Goal: Information Seeking & Learning: Check status

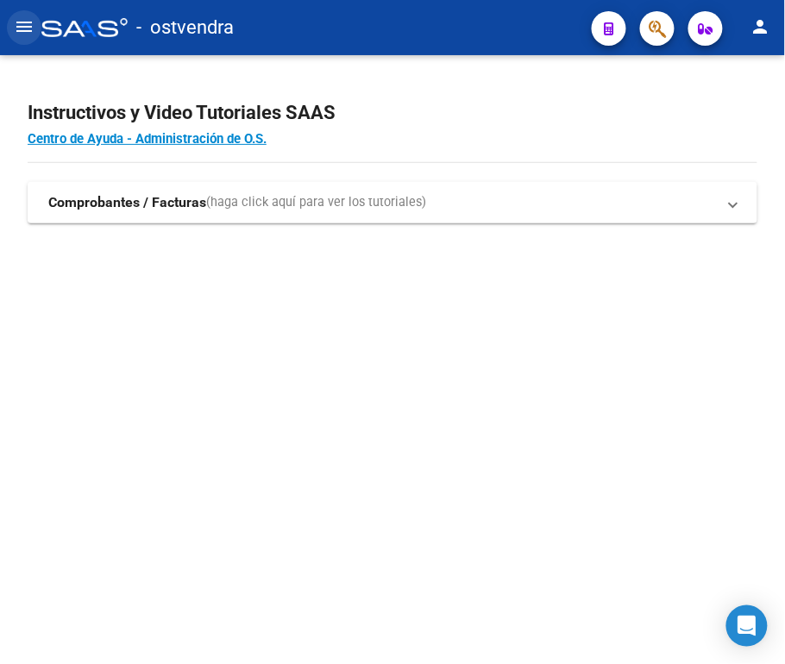
click at [26, 26] on mat-icon "menu" at bounding box center [24, 26] width 21 height 21
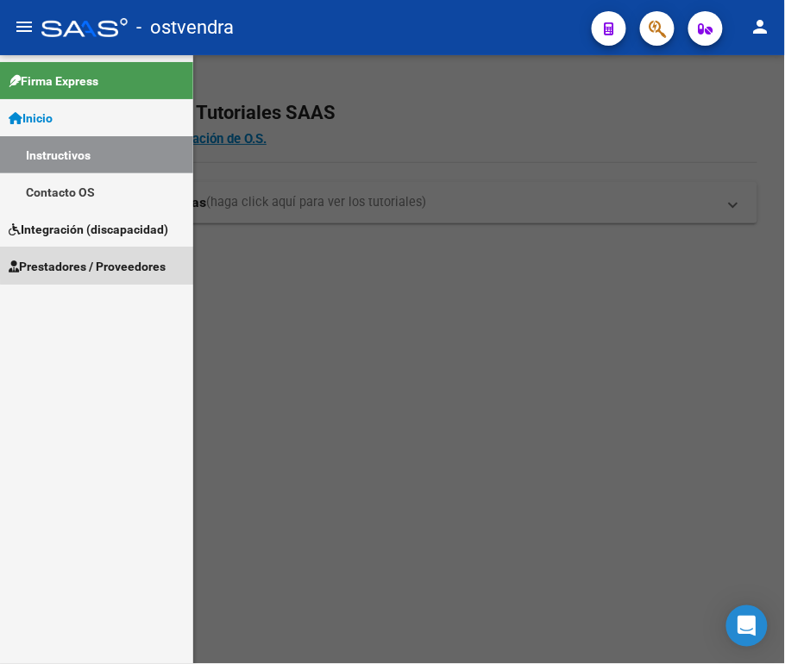
click at [122, 260] on span "Prestadores / Proveedores" at bounding box center [87, 266] width 157 height 19
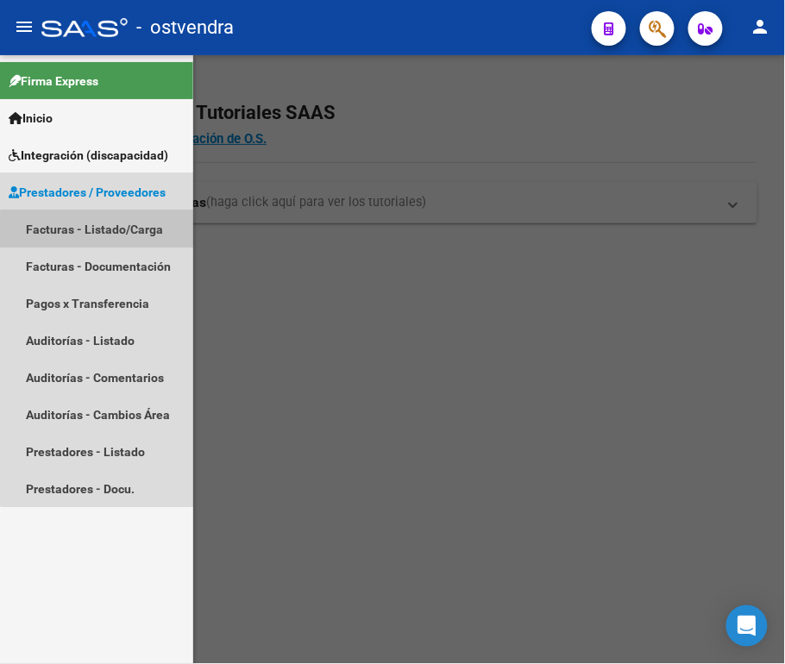
click at [126, 236] on link "Facturas - Listado/Carga" at bounding box center [96, 228] width 193 height 37
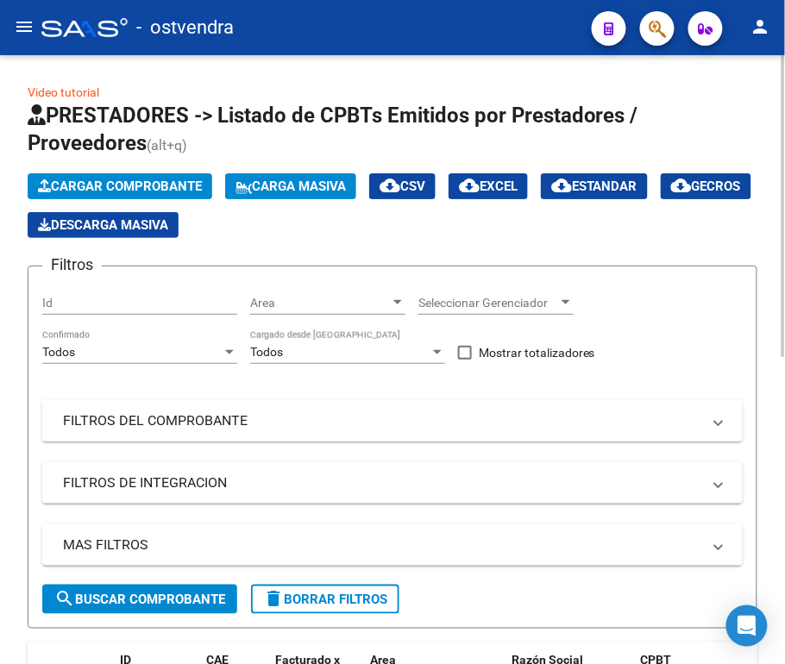
click at [597, 409] on mat-expansion-panel-header "FILTROS DEL COMPROBANTE" at bounding box center [392, 420] width 700 height 41
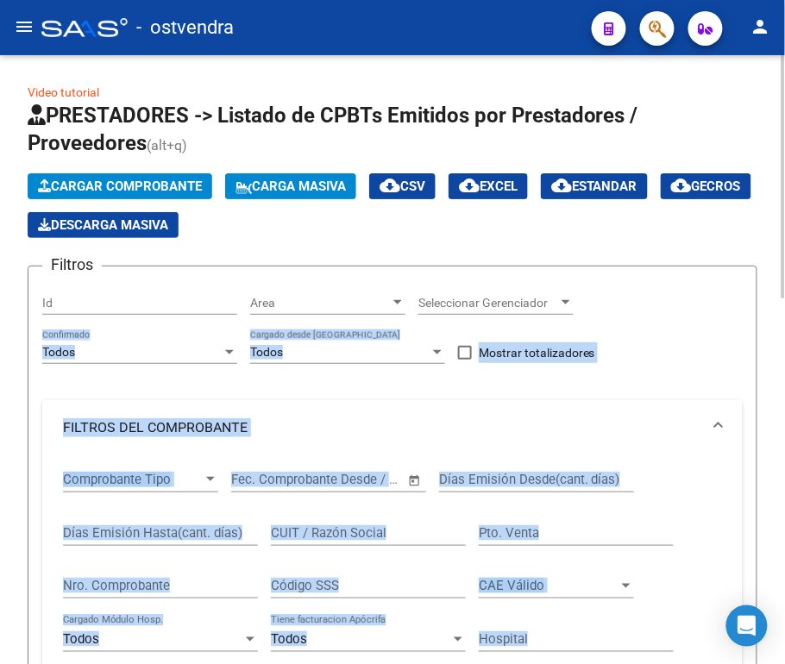
drag, startPoint x: 779, startPoint y: 288, endPoint x: 780, endPoint y: 353, distance: 64.7
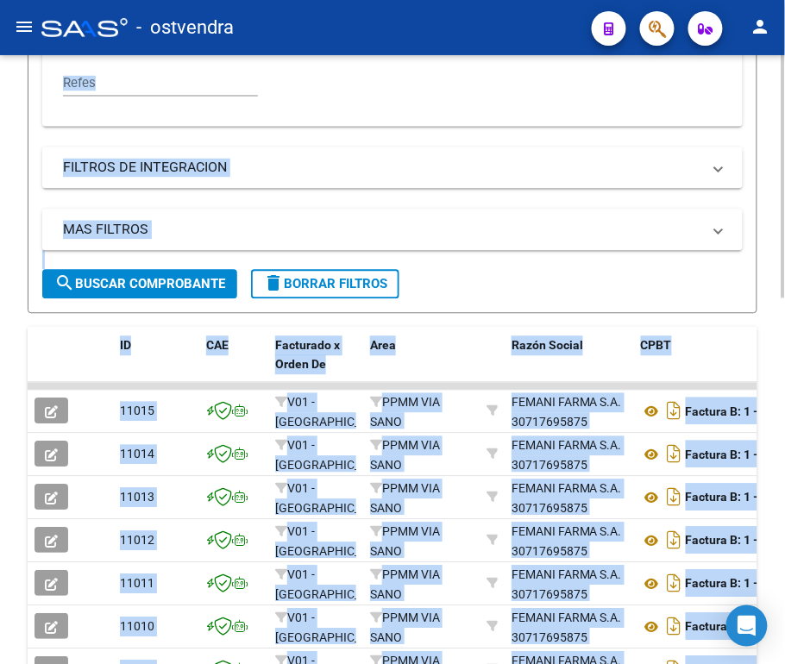
click at [781, 353] on div at bounding box center [783, 360] width 4 height 610
click at [781, 353] on div at bounding box center [783, 425] width 4 height 243
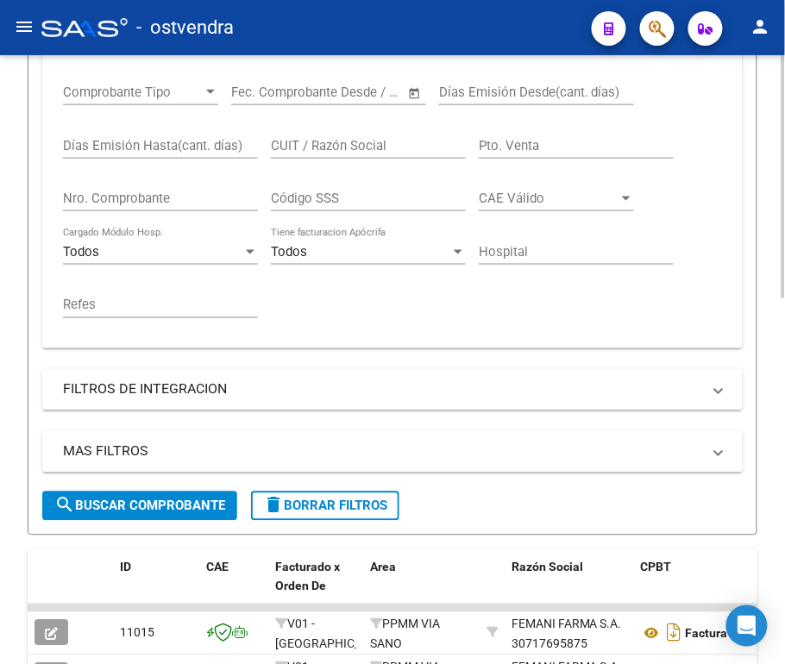
click at [779, 264] on div "Video tutorial PRESTADORES -> Listado de CPBTs Emitidos por Prestadores / Prove…" at bounding box center [394, 421] width 789 height 1507
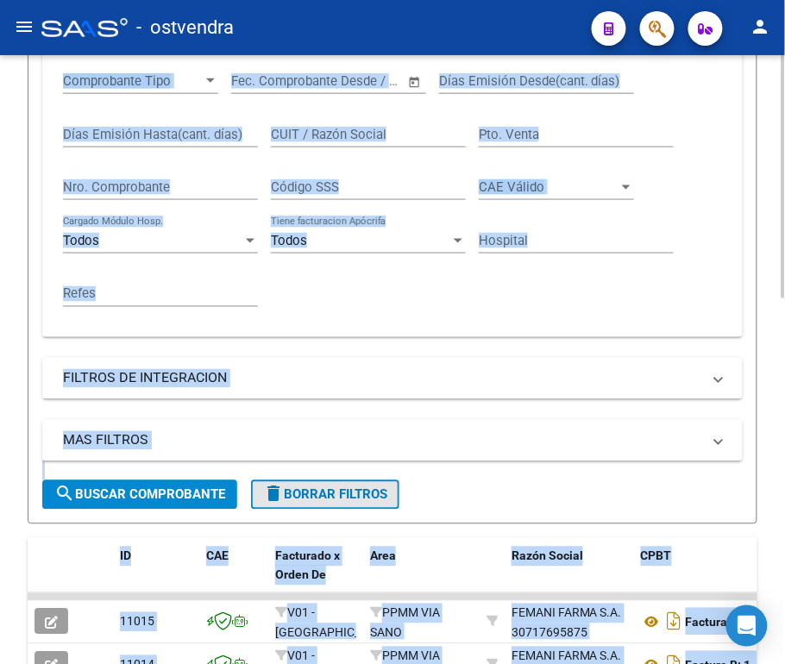
click at [300, 494] on span "delete Borrar Filtros" at bounding box center [325, 495] width 124 height 16
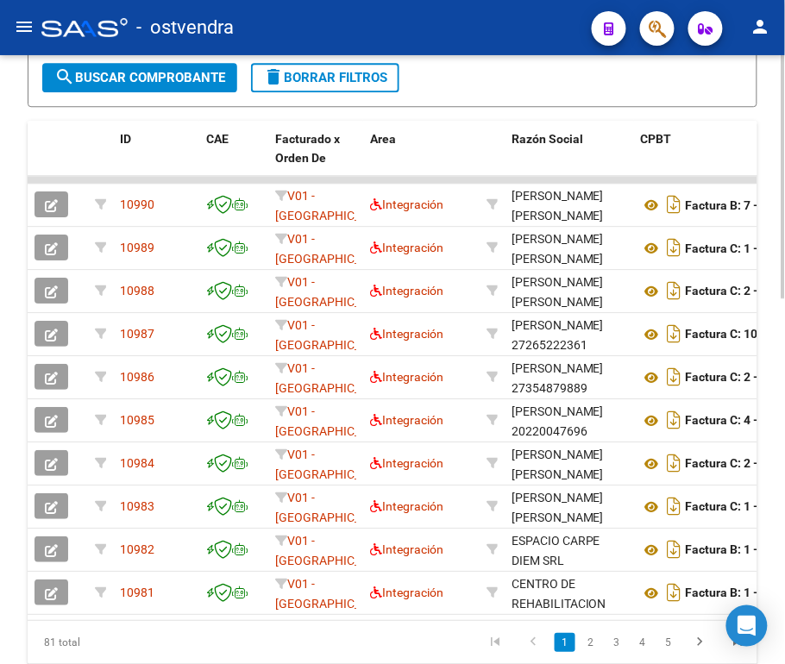
scroll to position [839, 0]
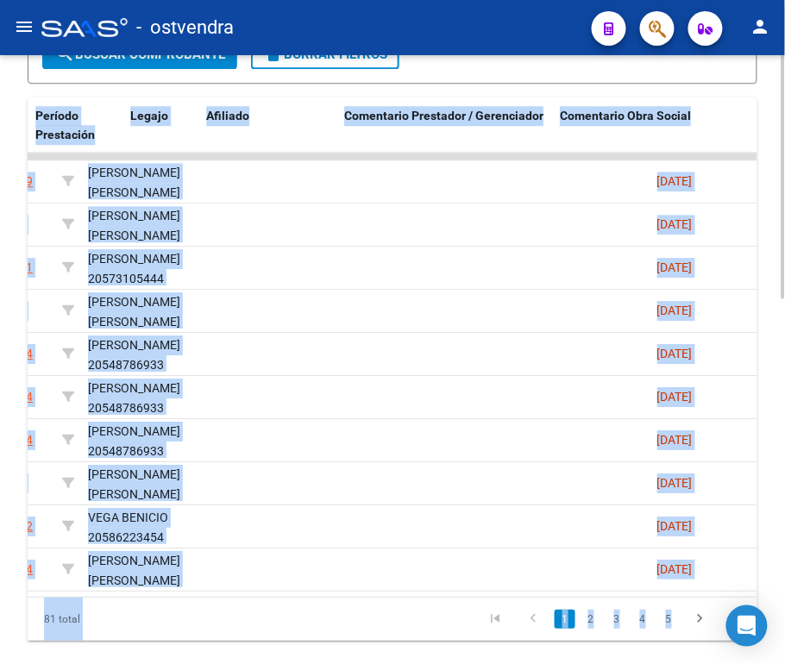
scroll to position [0, 2416]
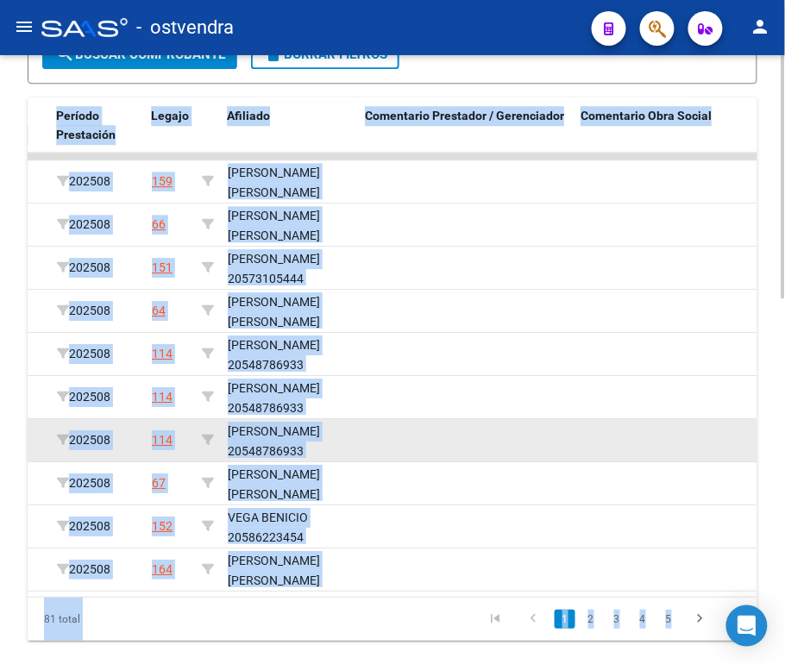
click at [562, 422] on datatable-body-cell at bounding box center [467, 440] width 216 height 42
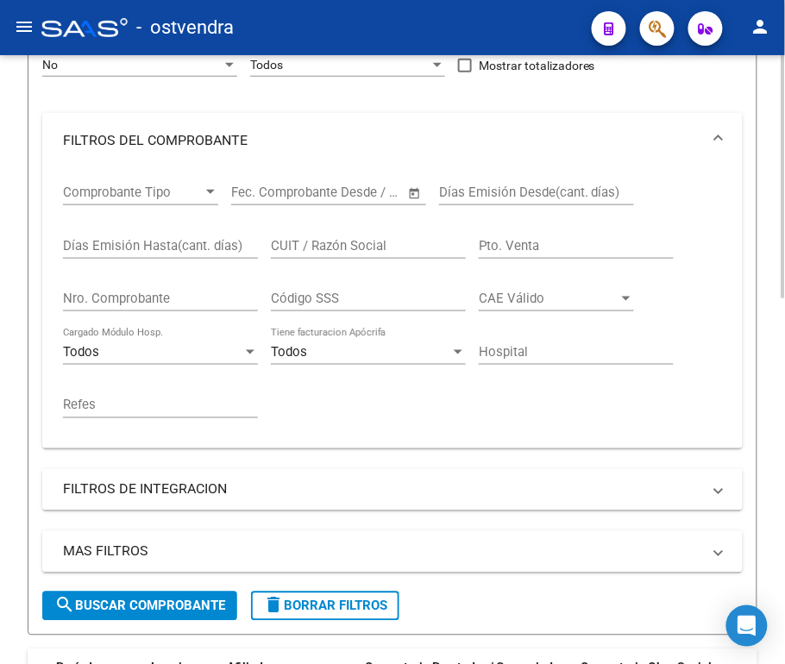
scroll to position [241, 0]
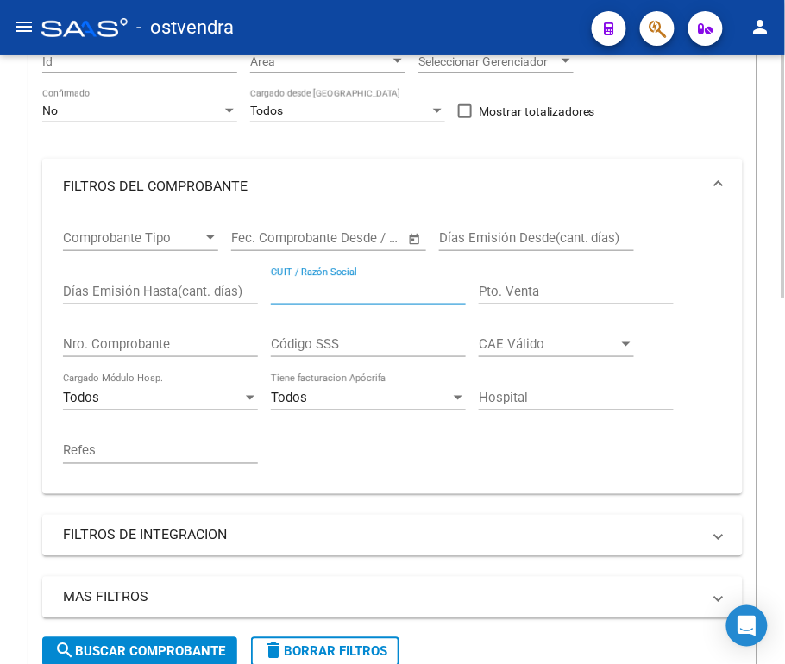
click at [348, 287] on input "CUIT / Razón Social" at bounding box center [368, 292] width 195 height 16
paste input "27353639159"
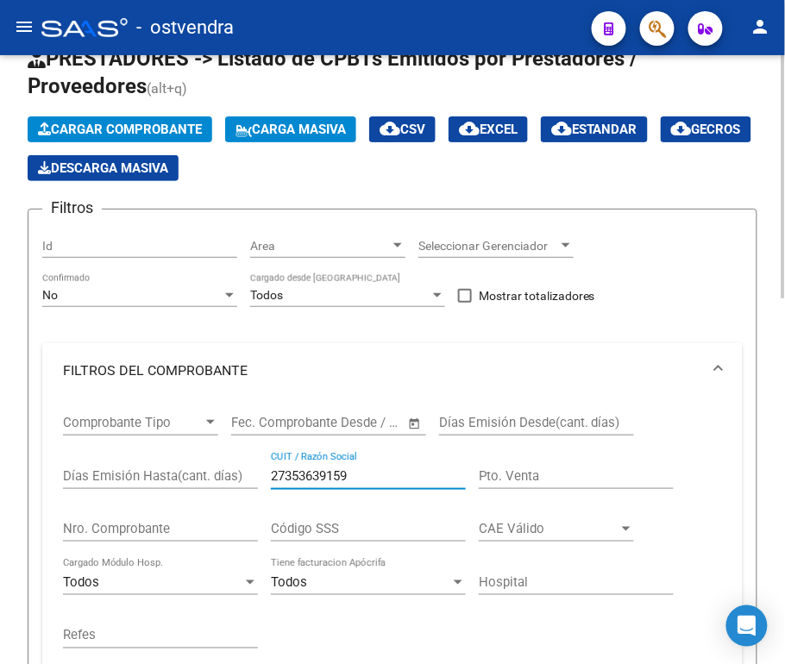
click at [784, 141] on div at bounding box center [783, 199] width 4 height 243
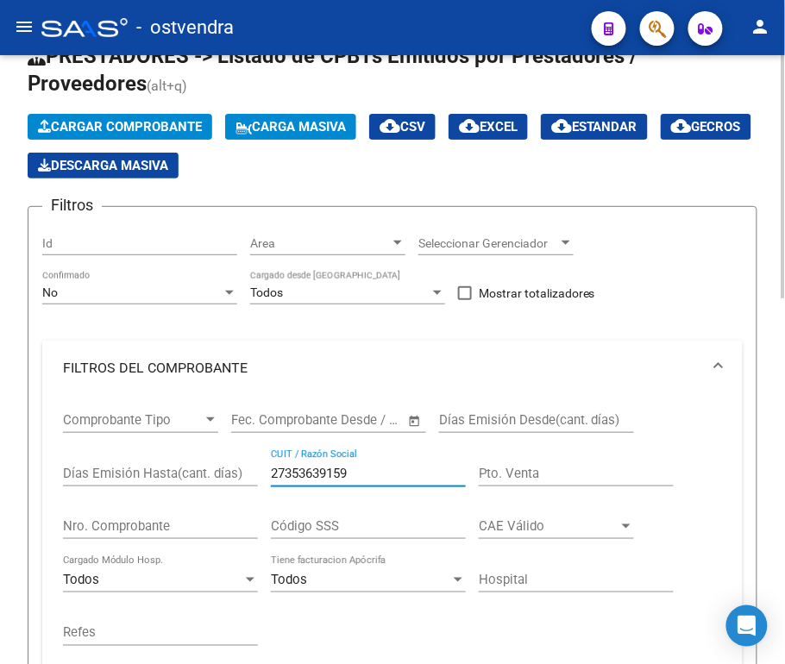
type input "27353639159"
click at [219, 284] on div "No Confirmado" at bounding box center [139, 287] width 195 height 34
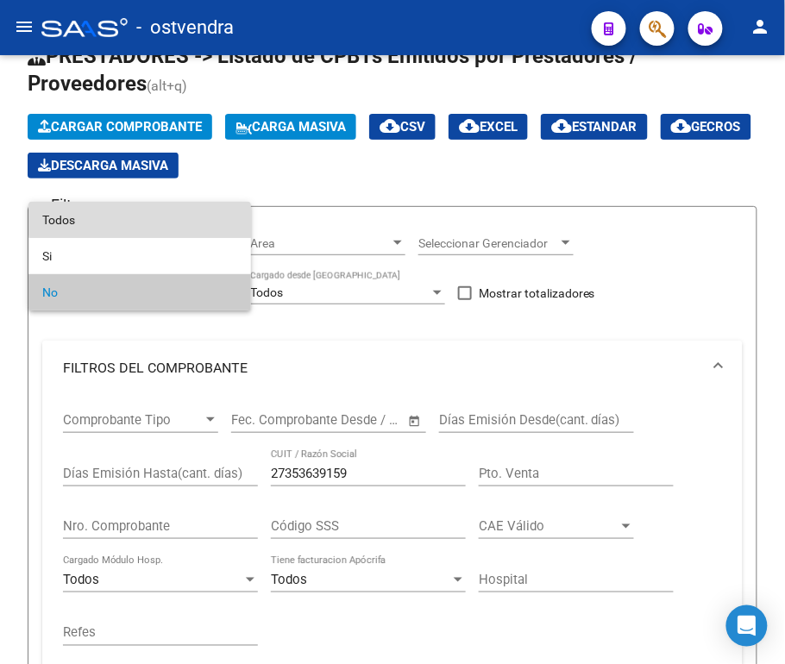
click at [204, 210] on span "Todos" at bounding box center [139, 220] width 195 height 36
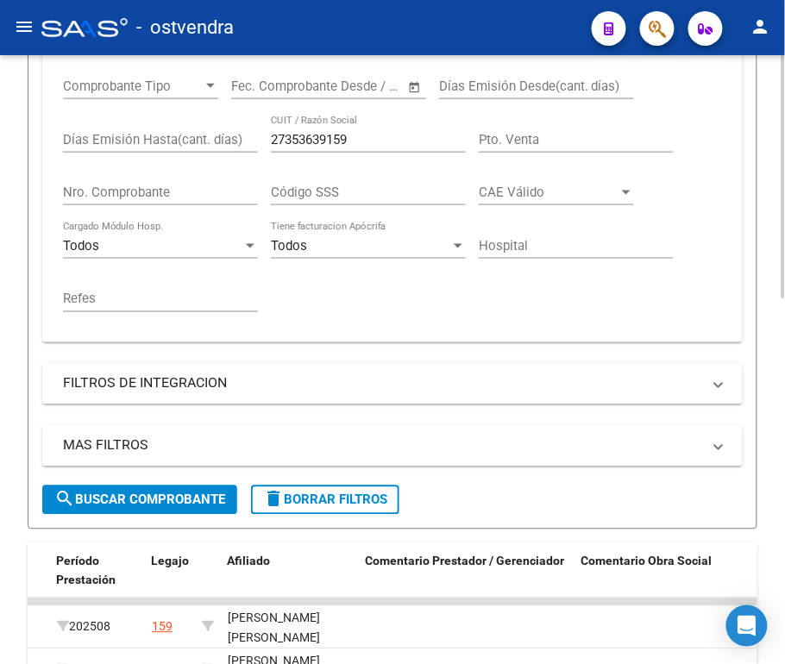
scroll to position [414, 0]
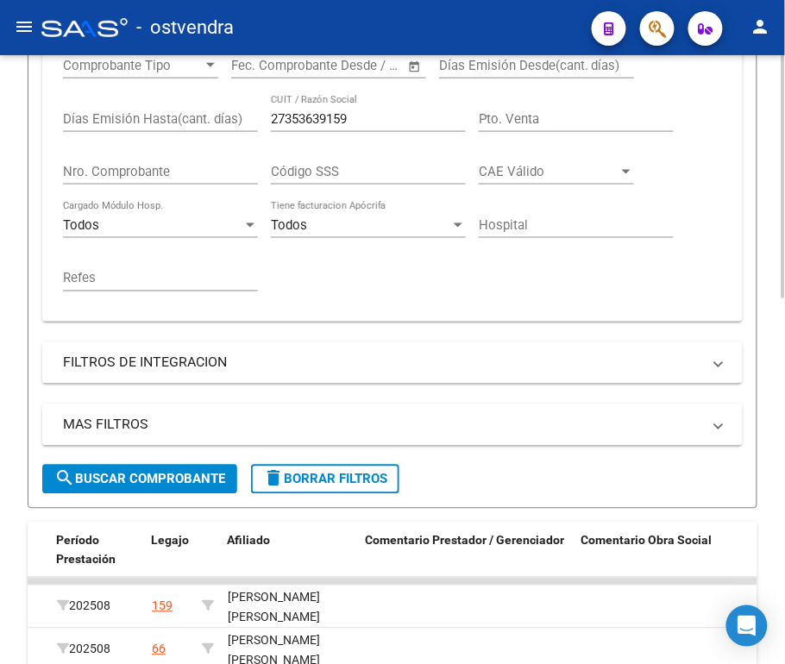
click at [763, 378] on div "Video tutorial PRESTADORES -> Listado de CPBTs Emitidos por Prestadores / Prove…" at bounding box center [394, 394] width 789 height 1507
click at [604, 367] on mat-panel-title "FILTROS DE INTEGRACION" at bounding box center [382, 363] width 638 height 19
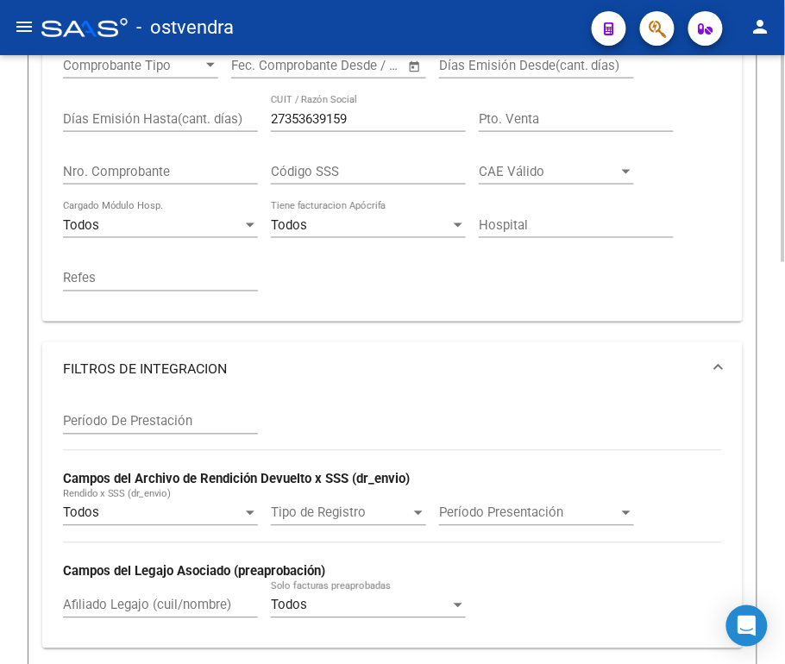
click at [166, 424] on input "Período De Prestación" at bounding box center [160, 422] width 195 height 16
type input "202506"
click at [729, 366] on mat-expansion-panel-header "FILTROS DE INTEGRACION" at bounding box center [392, 369] width 700 height 55
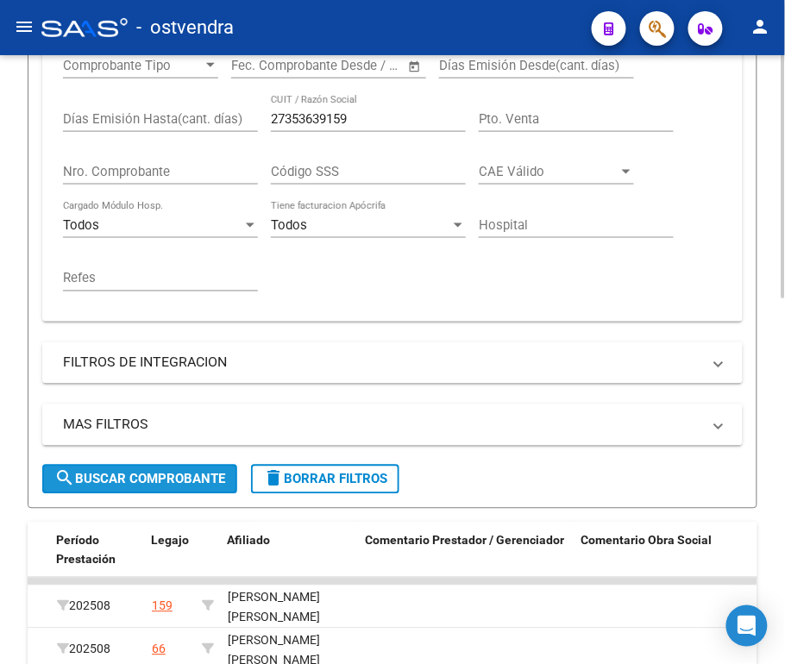
click at [228, 484] on button "search Buscar Comprobante" at bounding box center [139, 479] width 195 height 29
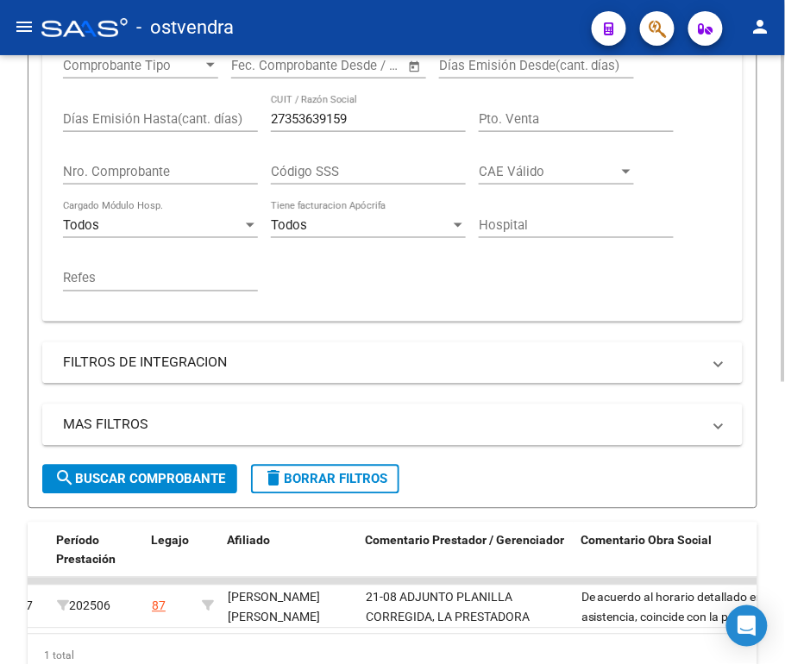
click at [778, 405] on div "Video tutorial PRESTADORES -> Listado de CPBTs Emitidos por Prestadores / Prove…" at bounding box center [392, 200] width 785 height 1119
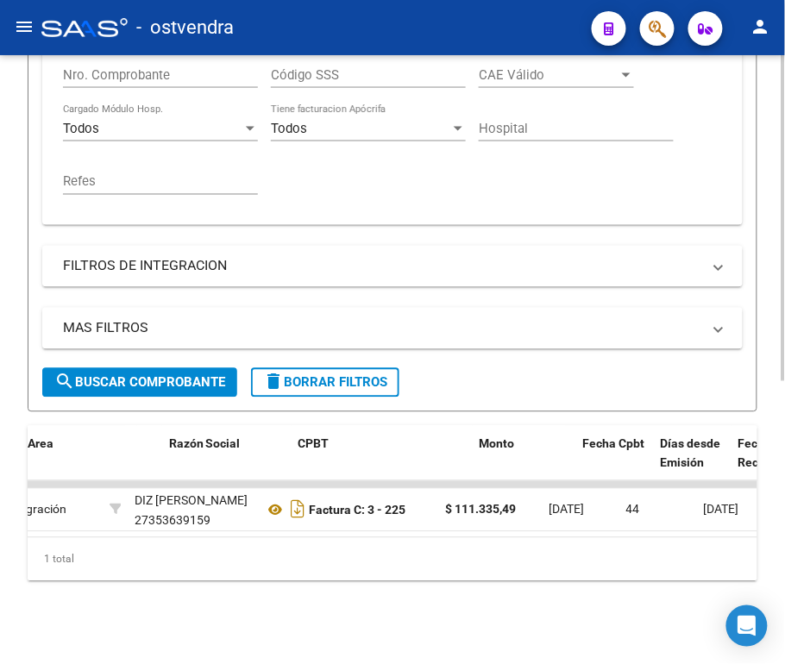
scroll to position [0, 454]
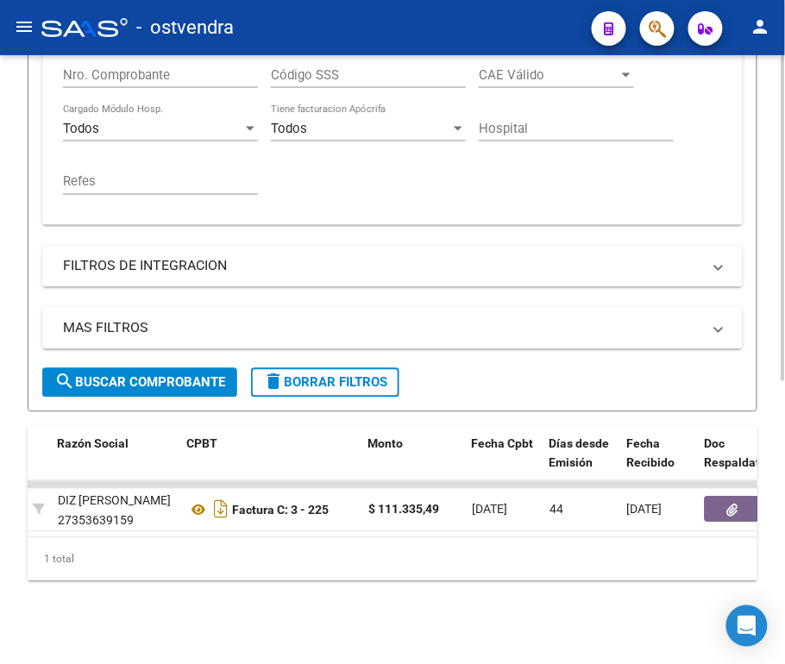
click at [774, 400] on div "Video tutorial PRESTADORES -> Listado de CPBTs Emitidos por Prestadores / Prove…" at bounding box center [392, 104] width 785 height 1119
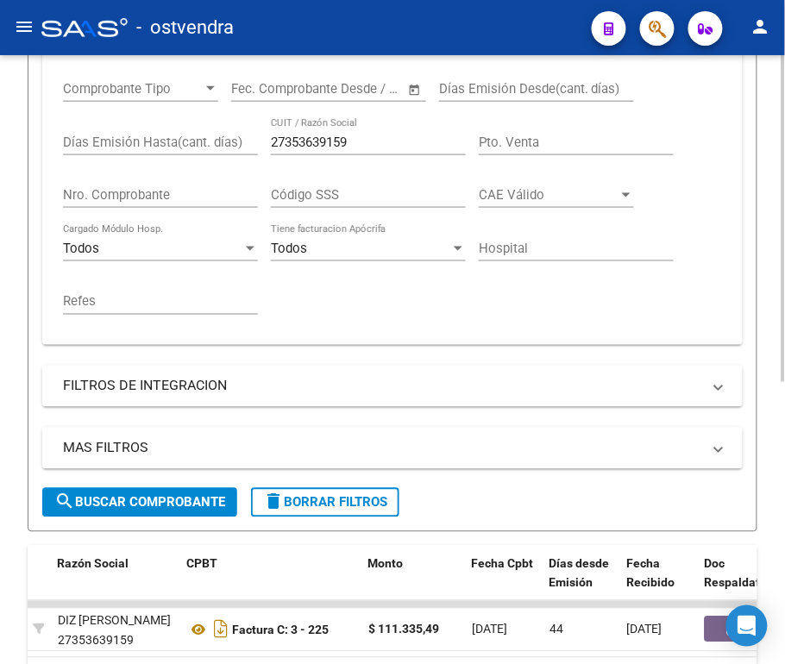
scroll to position [345, 0]
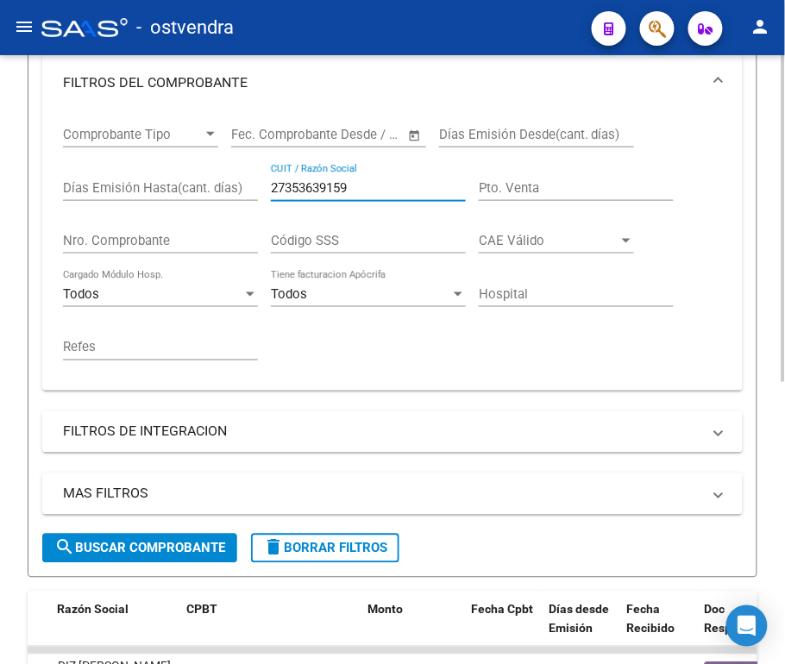
click at [352, 195] on input "27353639159" at bounding box center [368, 188] width 195 height 16
paste input "0955335393"
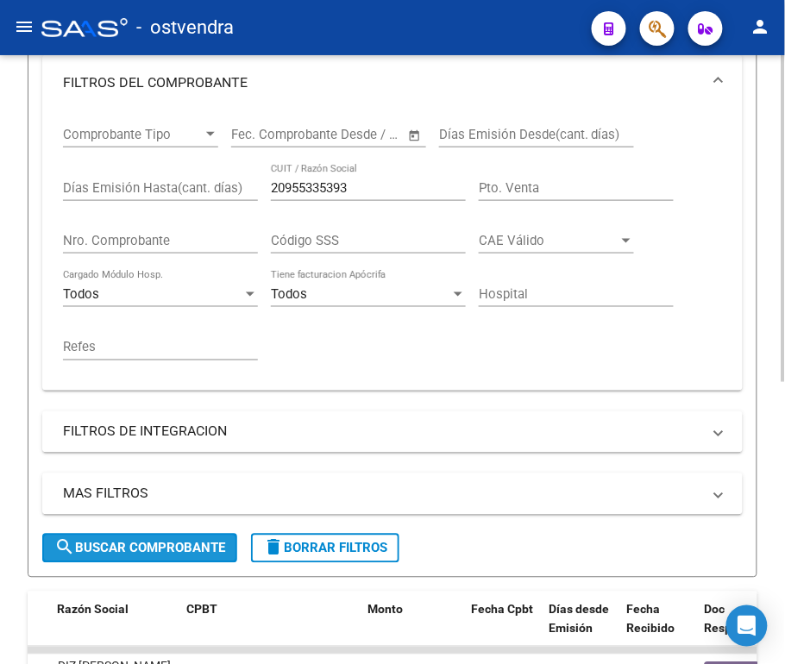
click at [141, 541] on span "search Buscar Comprobante" at bounding box center [139, 549] width 171 height 16
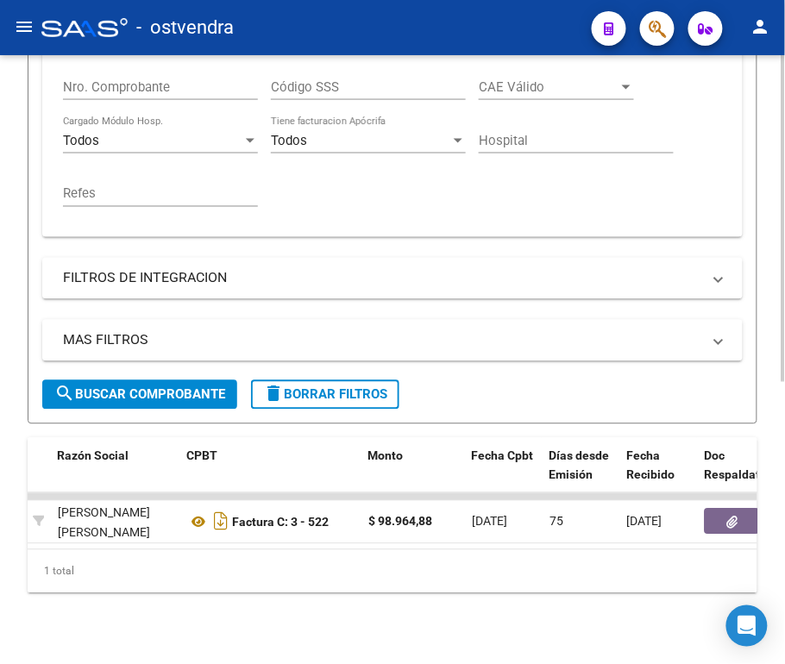
click at [781, 433] on div at bounding box center [783, 495] width 4 height 327
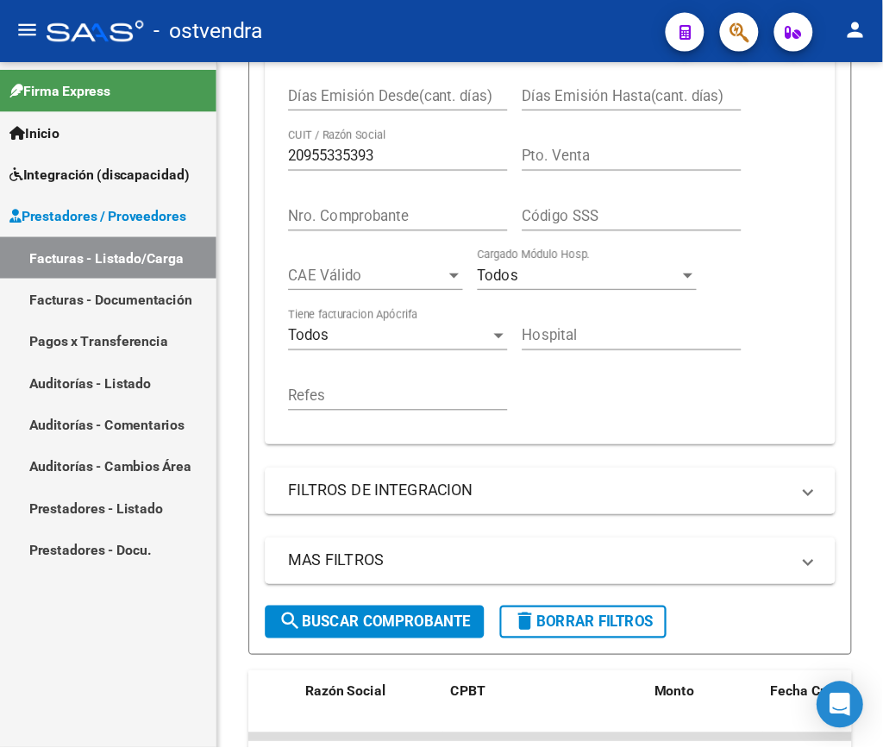
scroll to position [0, 433]
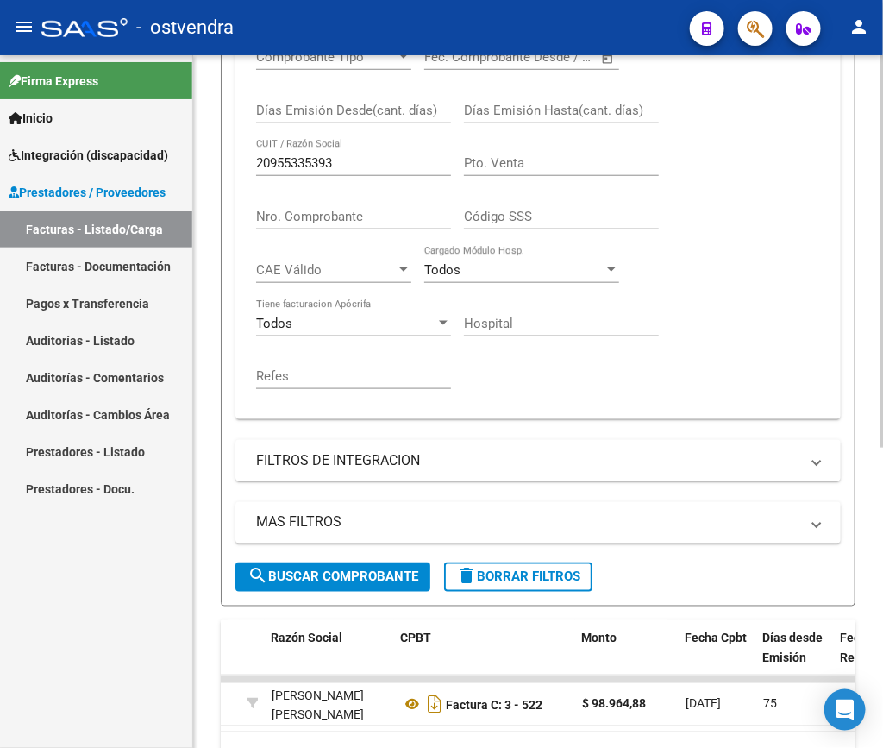
drag, startPoint x: 756, startPoint y: 7, endPoint x: 202, endPoint y: 520, distance: 755.4
click at [202, 520] on div "Video tutorial PRESTADORES -> Listado de CPBTs Emitidos por Prestadores / Prove…" at bounding box center [538, 232] width 690 height 1198
drag, startPoint x: 376, startPoint y: 161, endPoint x: 203, endPoint y: 166, distance: 173.4
click at [203, 166] on div "Video tutorial PRESTADORES -> Listado de CPBTs Emitidos por Prestadores / Prove…" at bounding box center [538, 232] width 690 height 1198
paste input "7354879889"
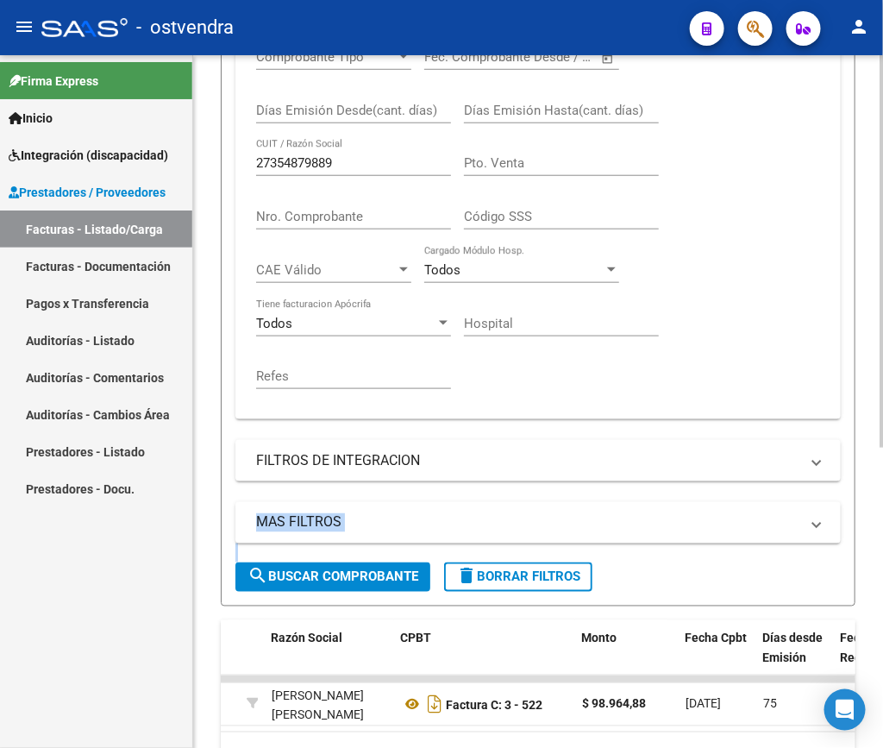
drag, startPoint x: 355, startPoint y: 564, endPoint x: 365, endPoint y: 574, distance: 14.0
click at [365, 574] on form "Filtros Id Area Area Seleccionar Gerenciador Seleccionar Gerenciador Todos Conf…" at bounding box center [538, 224] width 635 height 763
click at [365, 574] on span "search Buscar Comprobante" at bounding box center [332, 577] width 171 height 16
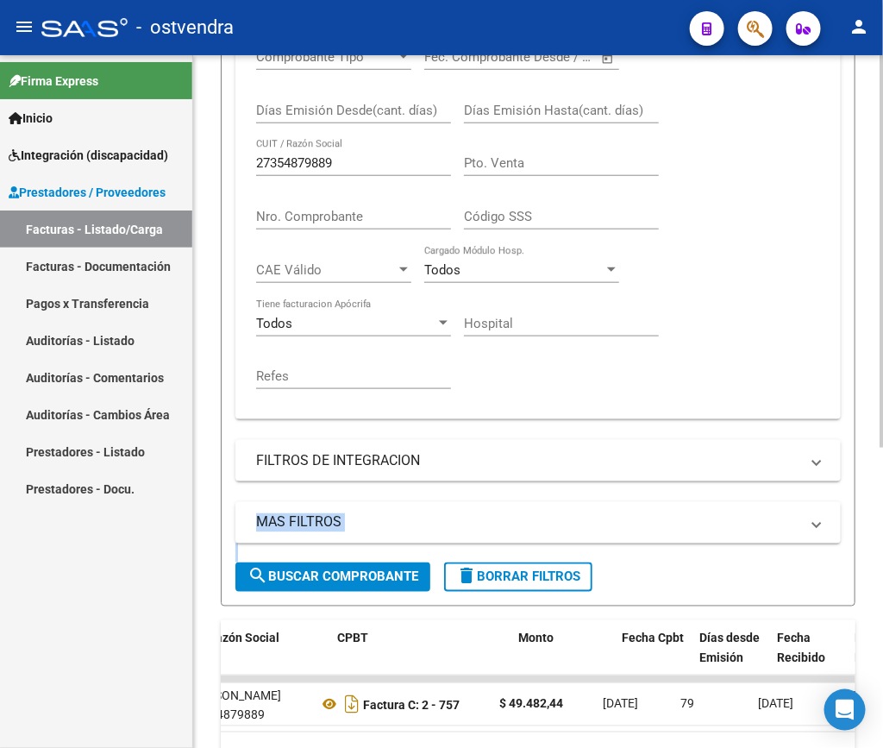
scroll to position [0, 497]
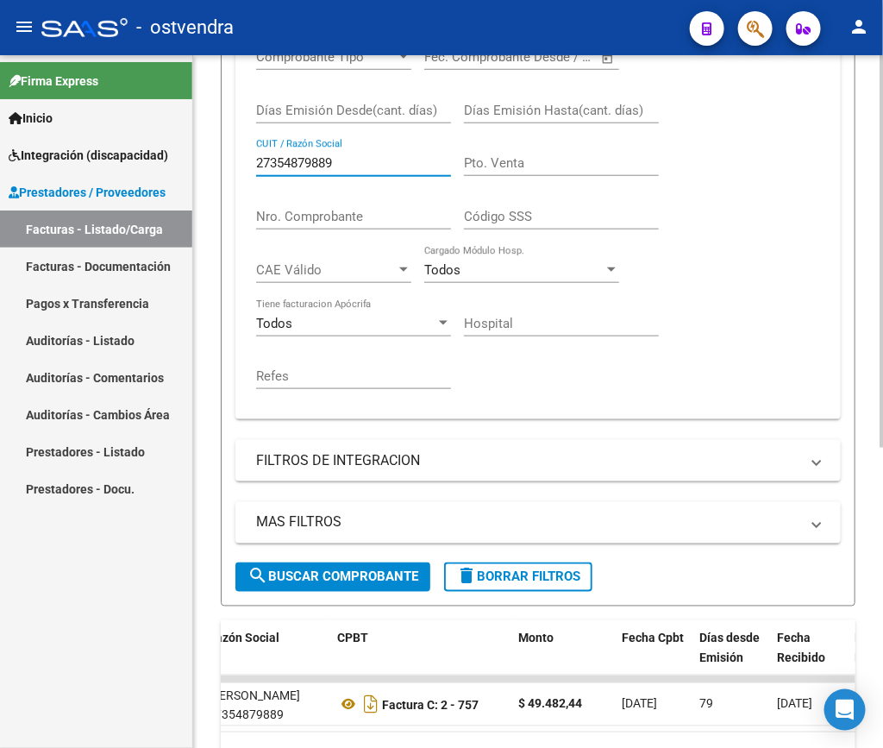
click at [347, 156] on input "27354879889" at bounding box center [353, 163] width 195 height 16
drag, startPoint x: 347, startPoint y: 156, endPoint x: 178, endPoint y: 164, distance: 169.2
click at [178, 164] on mat-sidenav-container "Firma Express Inicio Instructivos Contacto OS Integración (discapacidad) Certif…" at bounding box center [441, 401] width 883 height 692
paste input "63234076"
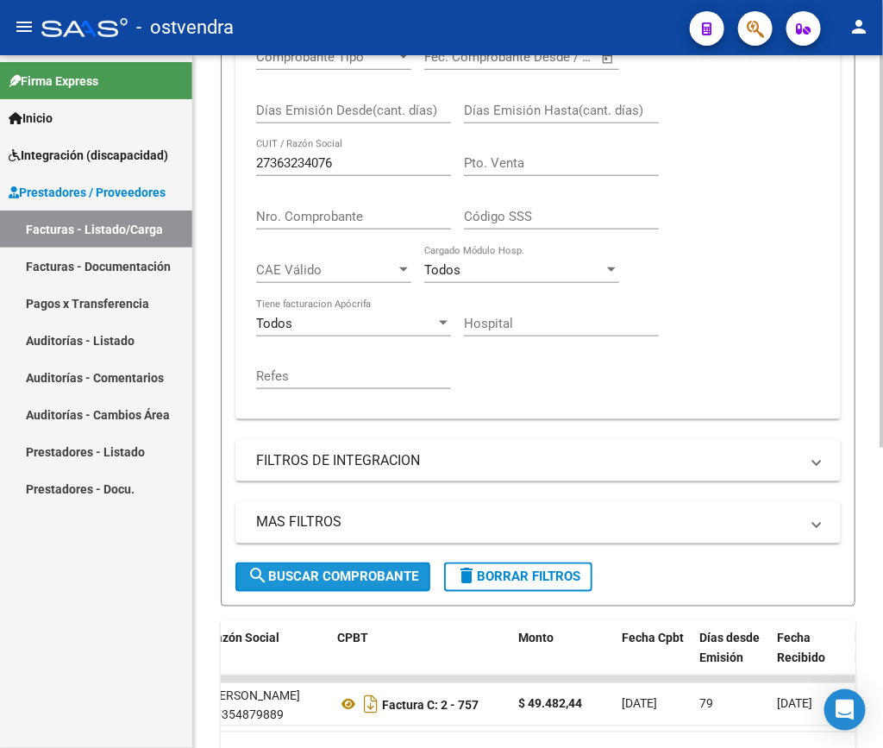
click at [324, 585] on span "search Buscar Comprobante" at bounding box center [332, 577] width 171 height 16
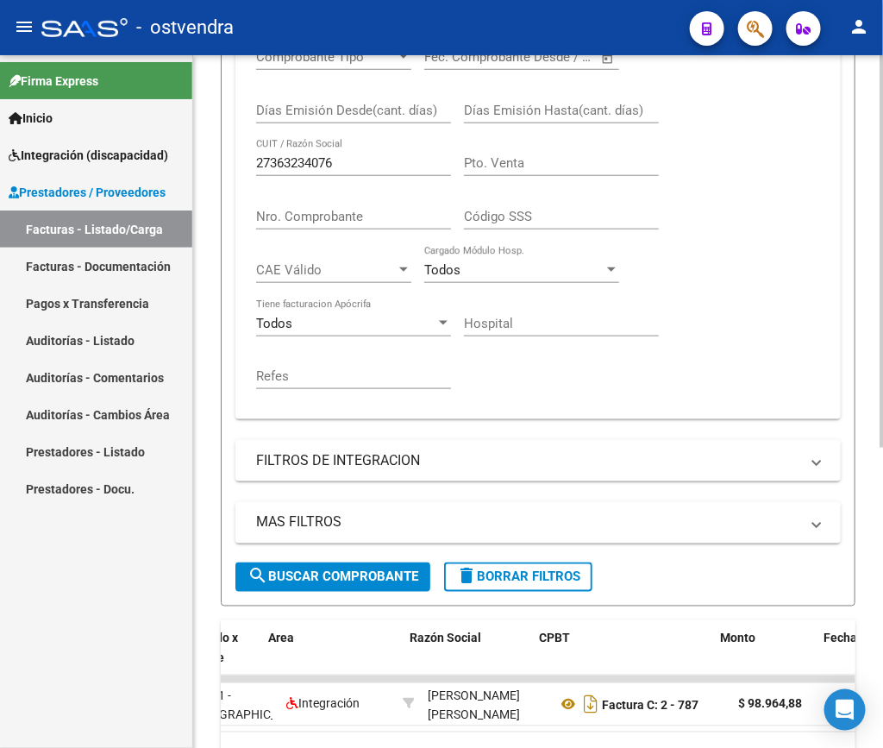
scroll to position [0, 313]
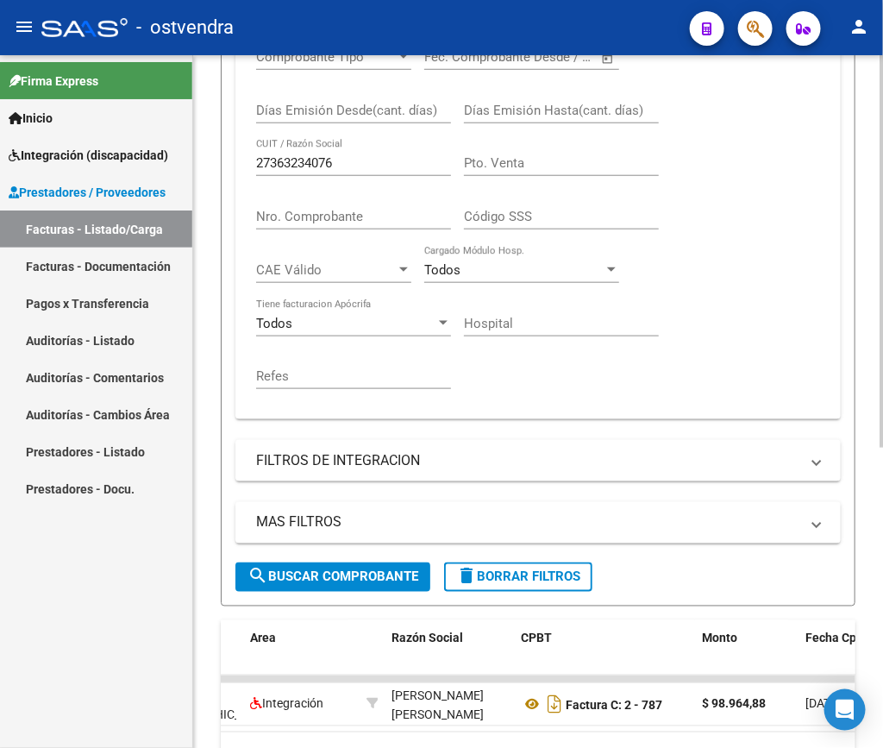
click at [398, 159] on input "27363234076" at bounding box center [353, 163] width 195 height 16
paste input "8545944"
click at [340, 578] on span "search Buscar Comprobante" at bounding box center [332, 577] width 171 height 16
click at [784, 393] on div "Video tutorial PRESTADORES -> Listado de CPBTs Emitidos por Prestadores / Prove…" at bounding box center [538, 253] width 690 height 1241
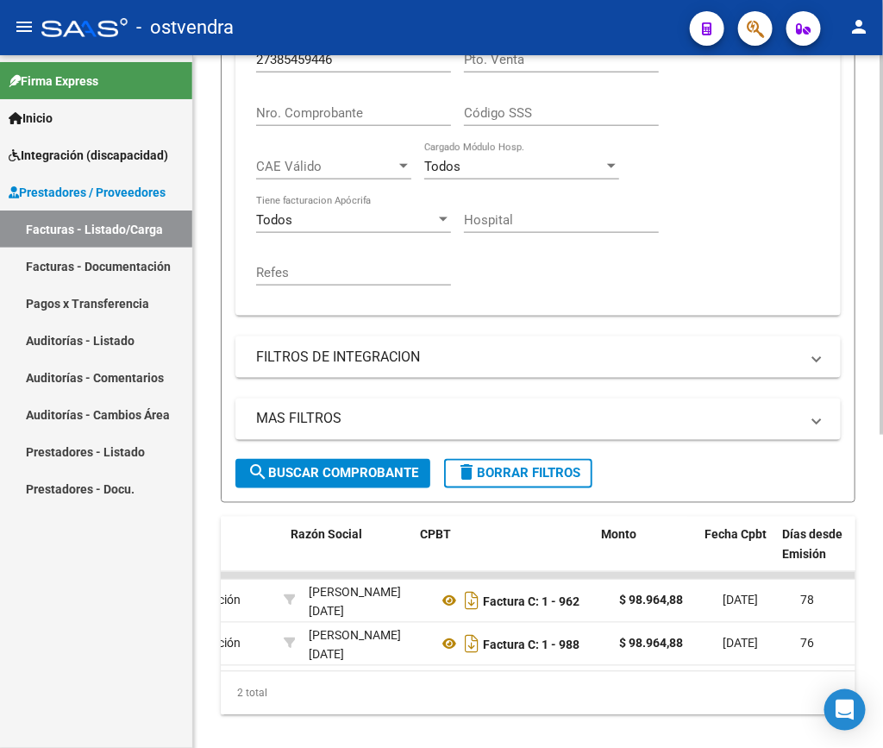
scroll to position [0, 414]
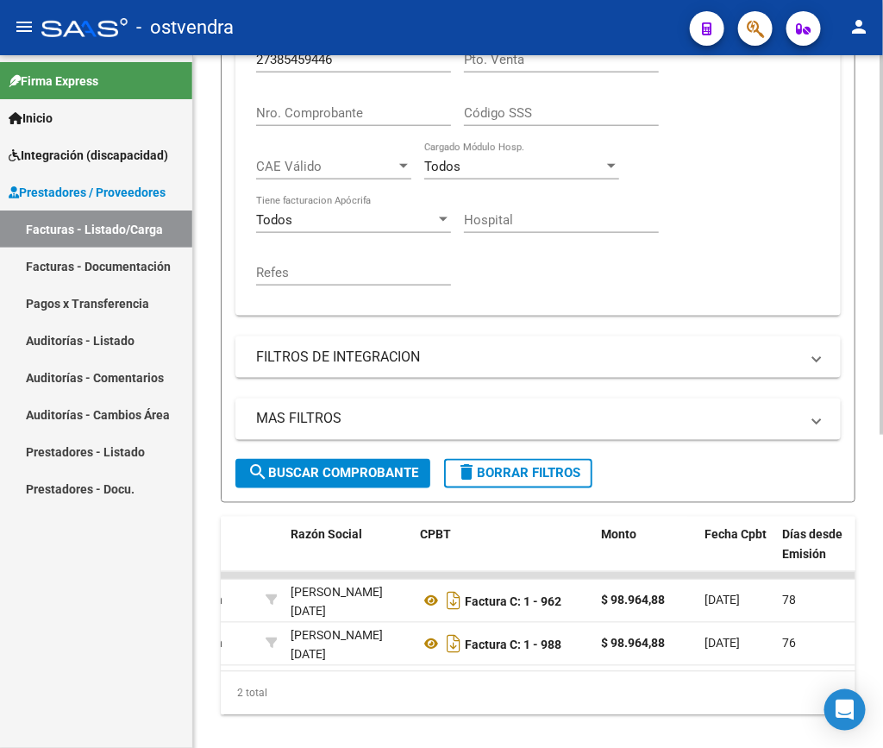
click at [784, 304] on div "Video tutorial PRESTADORES -> Listado de CPBTs Emitidos por Prestadores / Prove…" at bounding box center [538, 149] width 690 height 1241
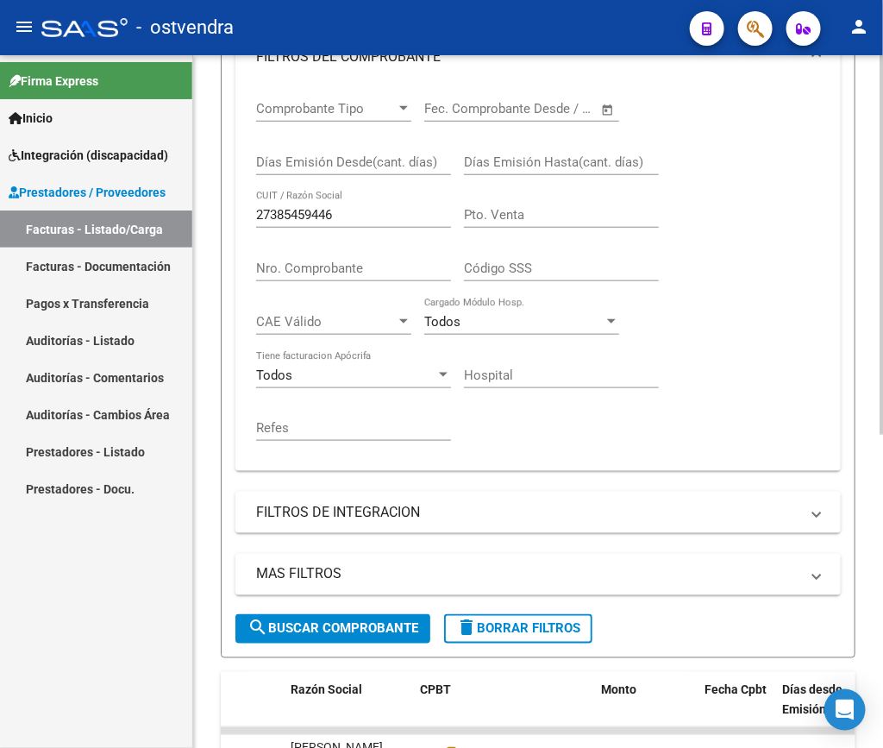
scroll to position [319, 0]
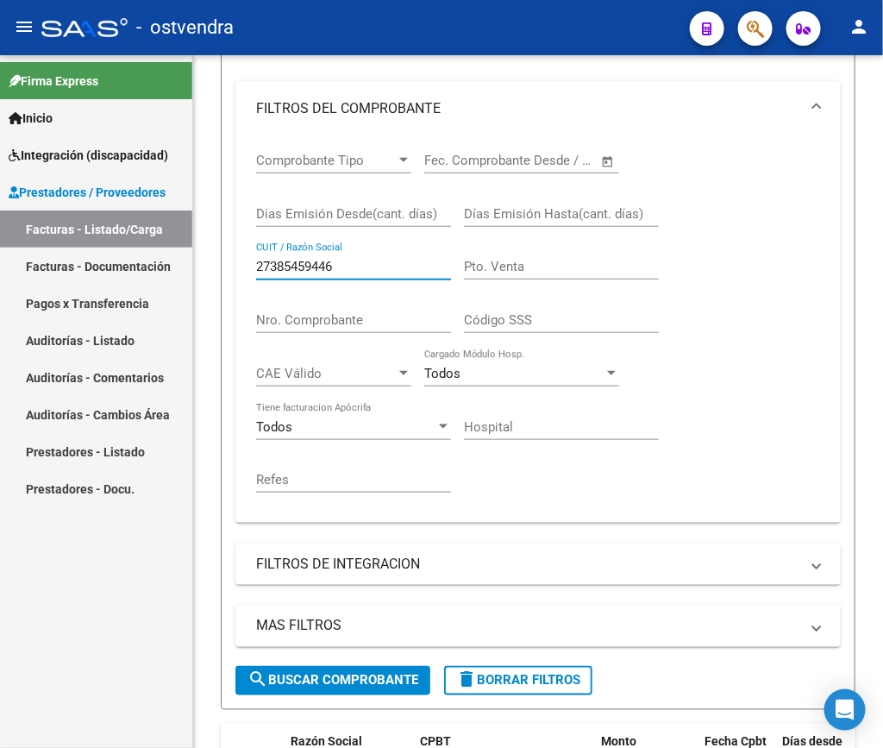
drag, startPoint x: 372, startPoint y: 265, endPoint x: 5, endPoint y: 247, distance: 367.8
click at [5, 247] on mat-sidenav-container "Firma Express Inicio Instructivos Contacto OS Integración (discapacidad) Certif…" at bounding box center [441, 401] width 883 height 692
paste input "3285113954"
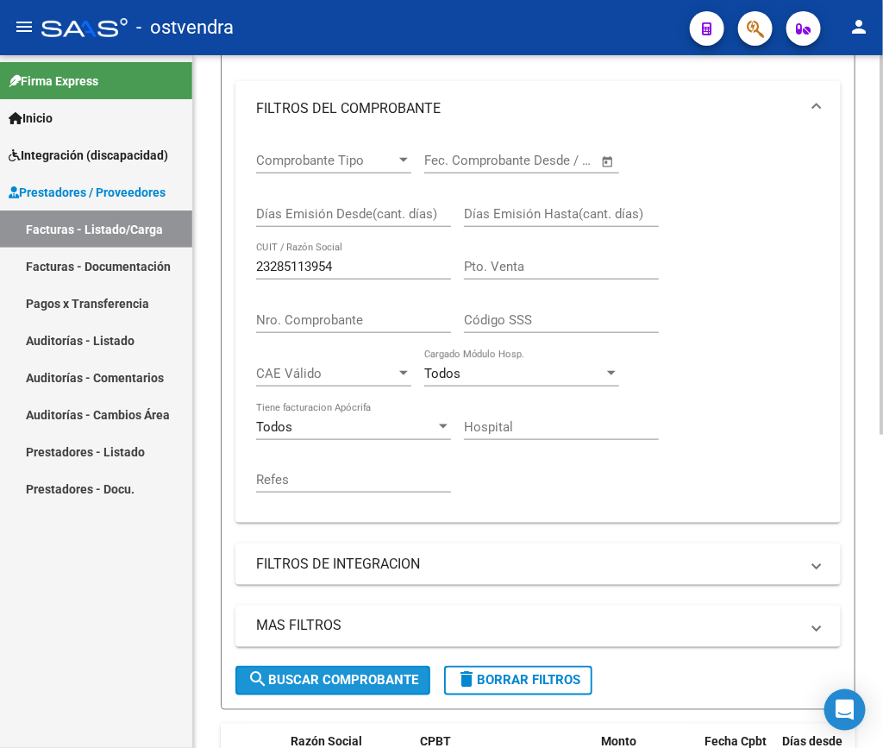
click at [353, 663] on span "search Buscar Comprobante" at bounding box center [332, 681] width 171 height 16
click at [204, 634] on div "Video tutorial PRESTADORES -> Listado de CPBTs Emitidos por Prestadores / Prove…" at bounding box center [538, 335] width 690 height 1198
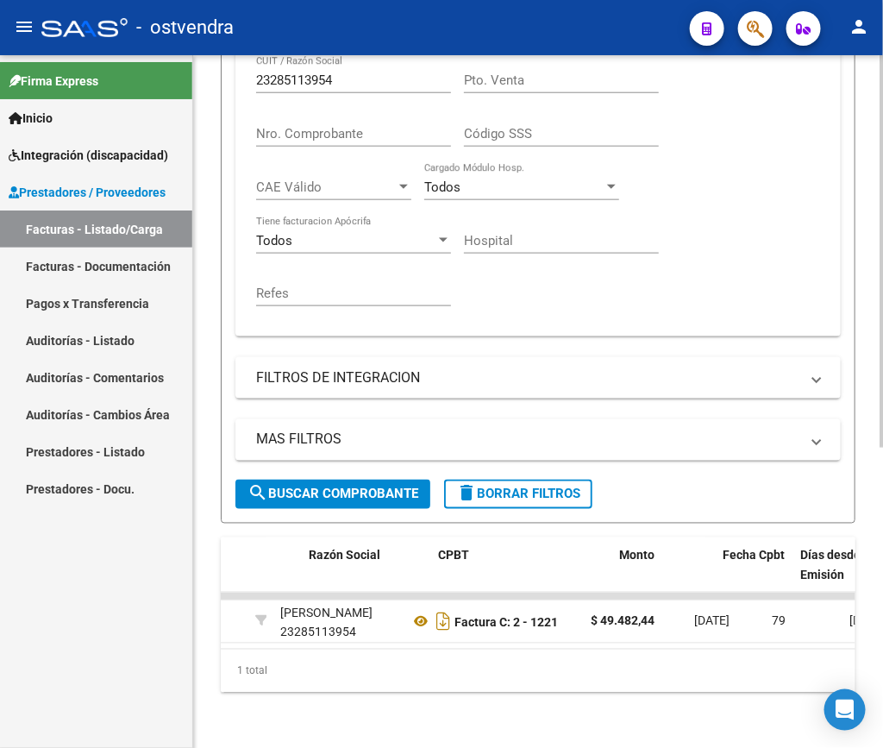
scroll to position [0, 497]
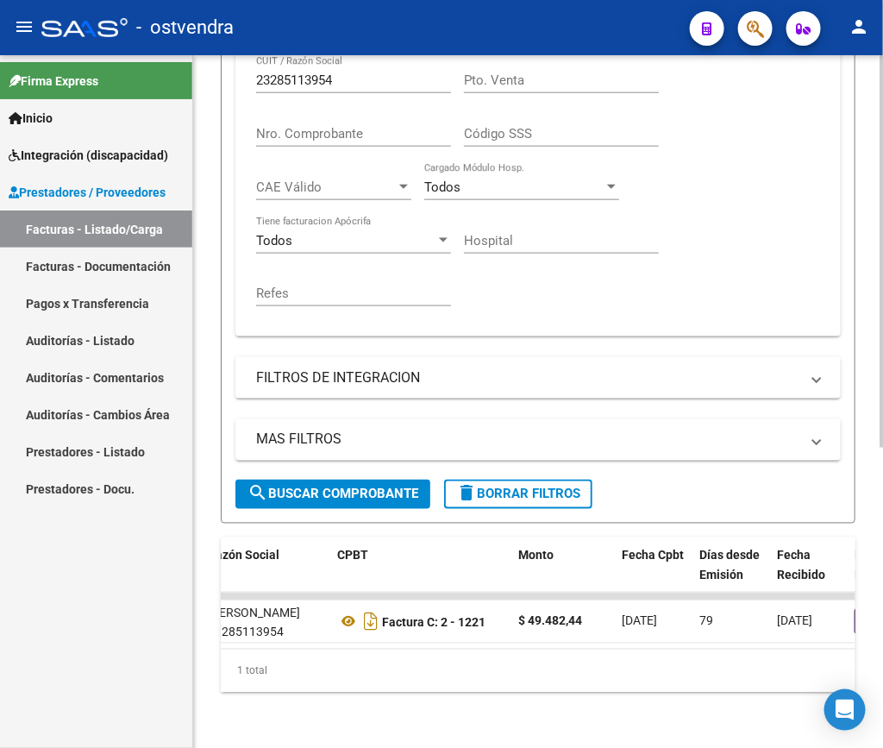
click at [784, 365] on div "Video tutorial PRESTADORES -> Listado de CPBTs Emitidos por Prestadores / Prove…" at bounding box center [538, 149] width 690 height 1198
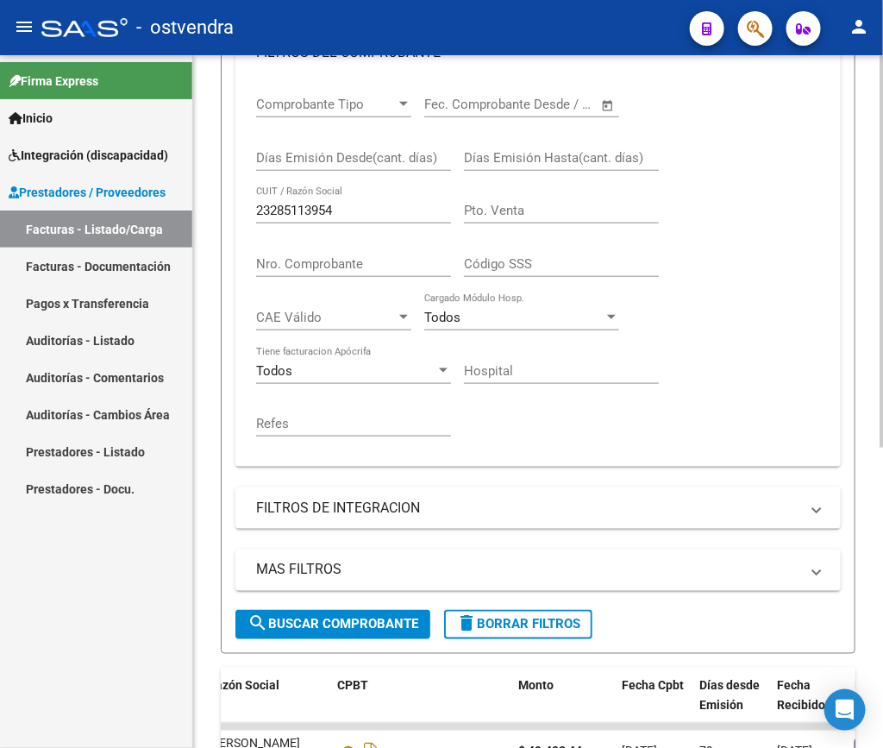
scroll to position [323, 0]
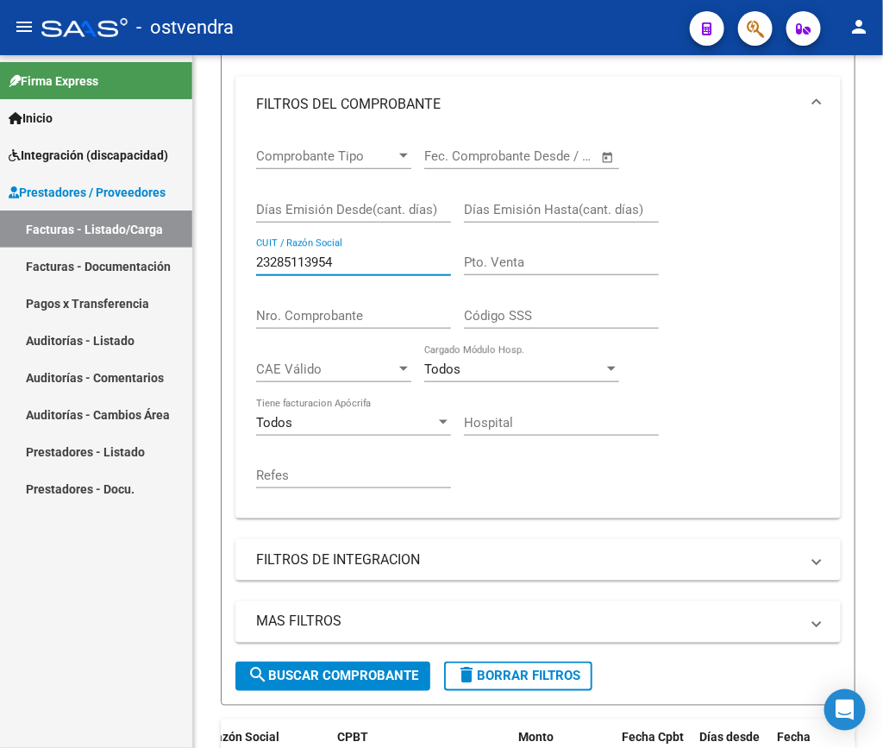
drag, startPoint x: 362, startPoint y: 264, endPoint x: 88, endPoint y: 243, distance: 275.0
click at [88, 243] on mat-sidenav-container "Firma Express Inicio Instructivos Contacto OS Integración (discapacidad) Certif…" at bounding box center [441, 401] width 883 height 692
paste input "7277803327"
drag, startPoint x: 278, startPoint y: 694, endPoint x: 274, endPoint y: 684, distance: 10.9
click at [274, 663] on form "Filtros Id Area Area Seleccionar Gerenciador Seleccionar Gerenciador Todos Conf…" at bounding box center [538, 323] width 635 height 763
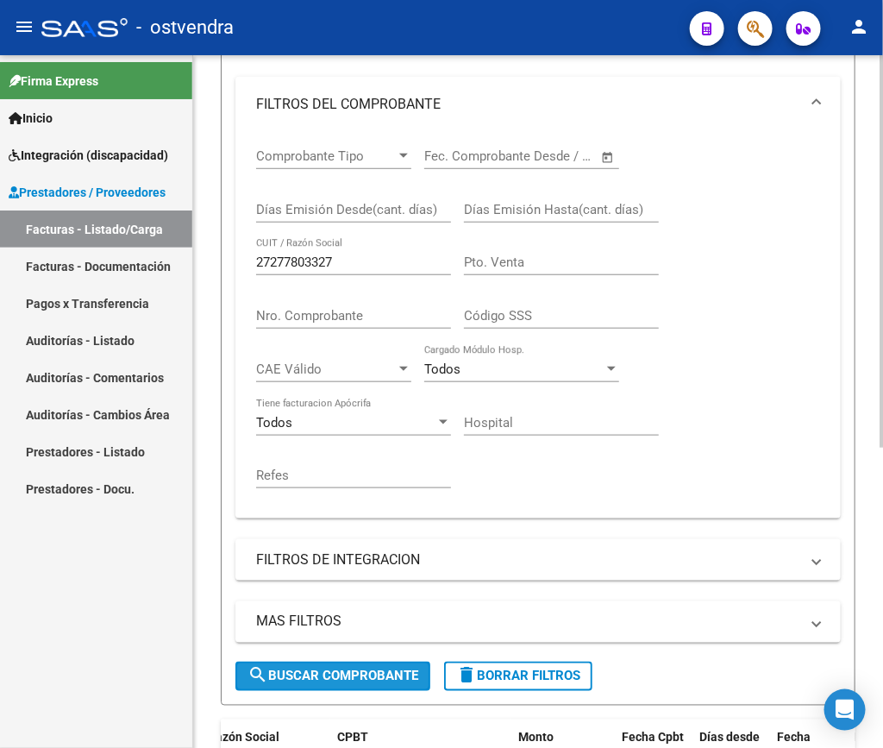
click at [274, 663] on span "search Buscar Comprobante" at bounding box center [332, 676] width 171 height 16
click at [205, 650] on div "Video tutorial PRESTADORES -> Listado de CPBTs Emitidos por Prestadores / Prove…" at bounding box center [538, 331] width 690 height 1198
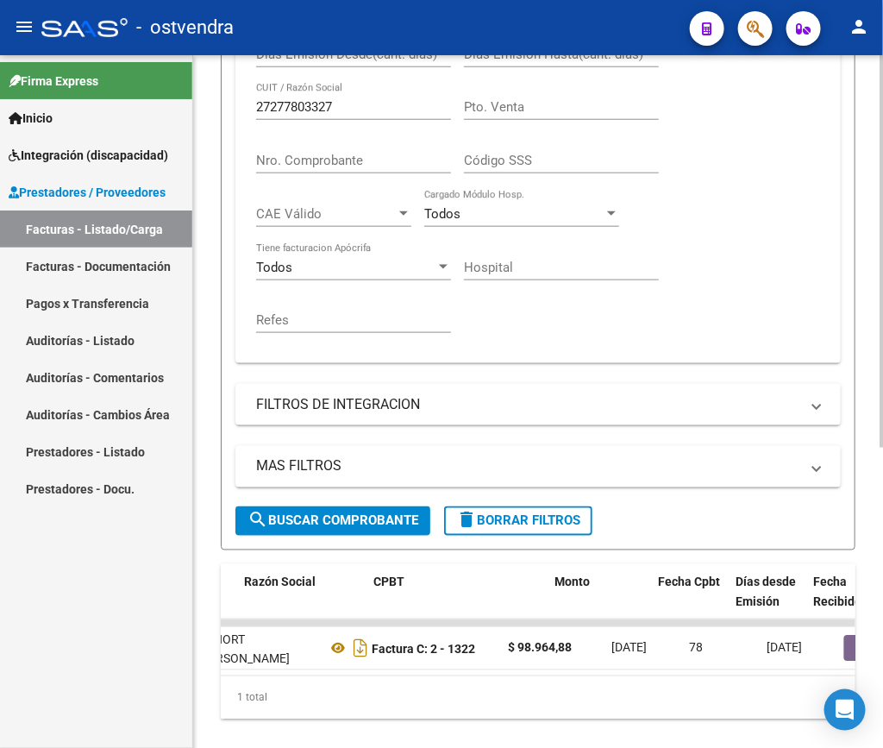
scroll to position [0, 516]
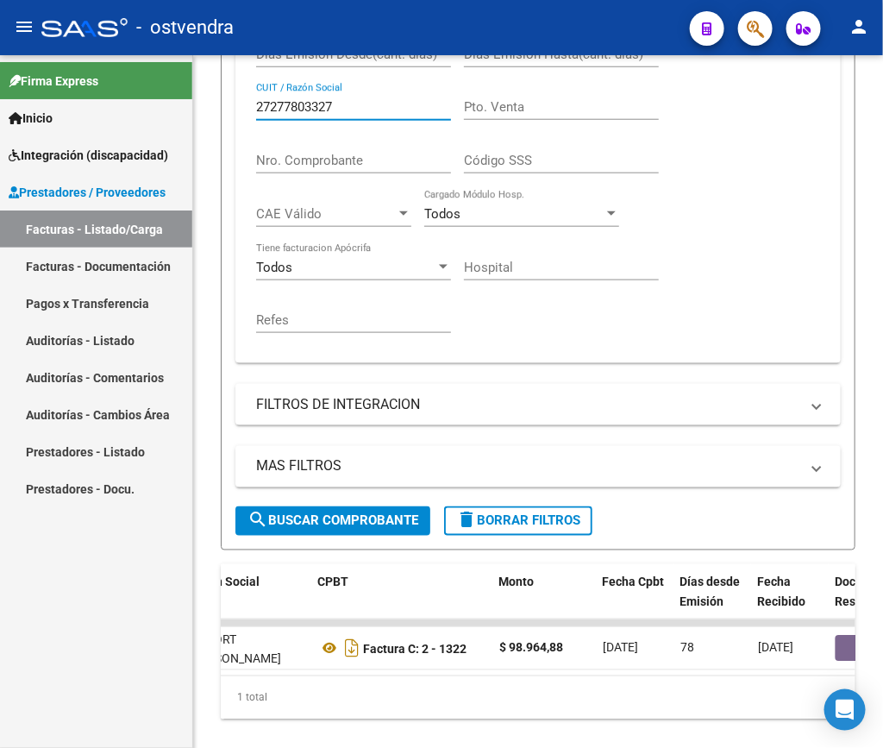
drag, startPoint x: 353, startPoint y: 115, endPoint x: 182, endPoint y: 106, distance: 170.9
click at [182, 106] on mat-sidenav-container "Firma Express Inicio Instructivos Contacto OS Integración (discapacidad) Certif…" at bounding box center [441, 401] width 883 height 692
paste input "30717521362"
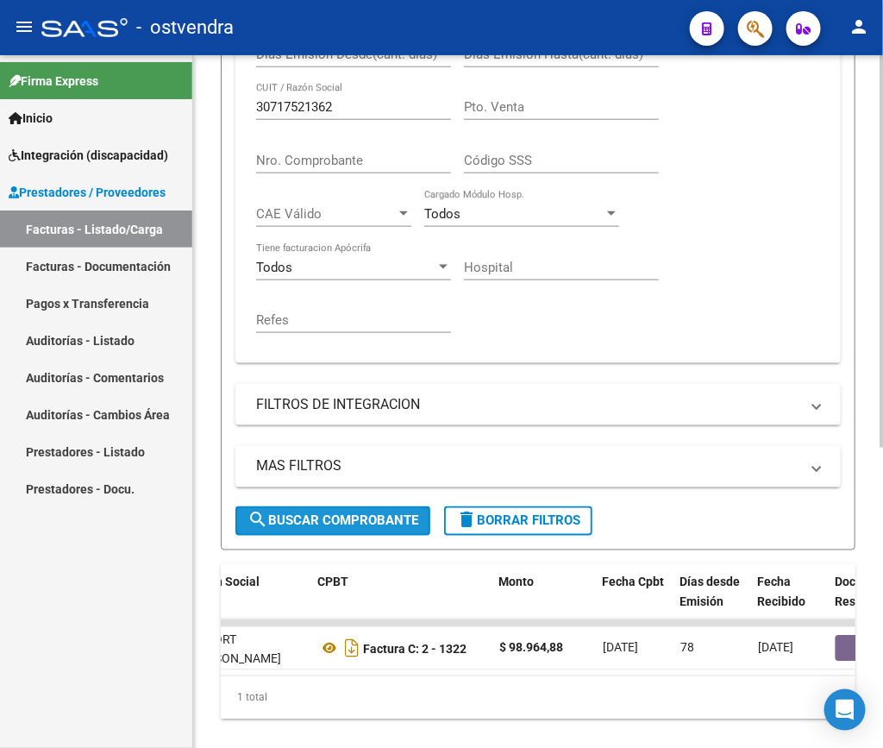
click at [274, 518] on span "search Buscar Comprobante" at bounding box center [332, 521] width 171 height 16
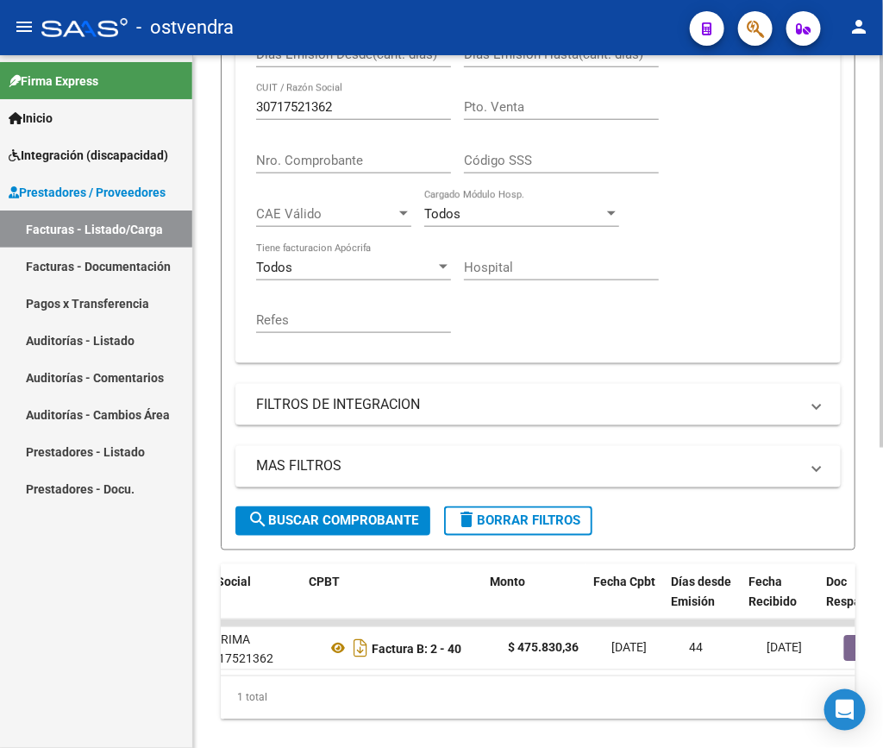
scroll to position [0, 534]
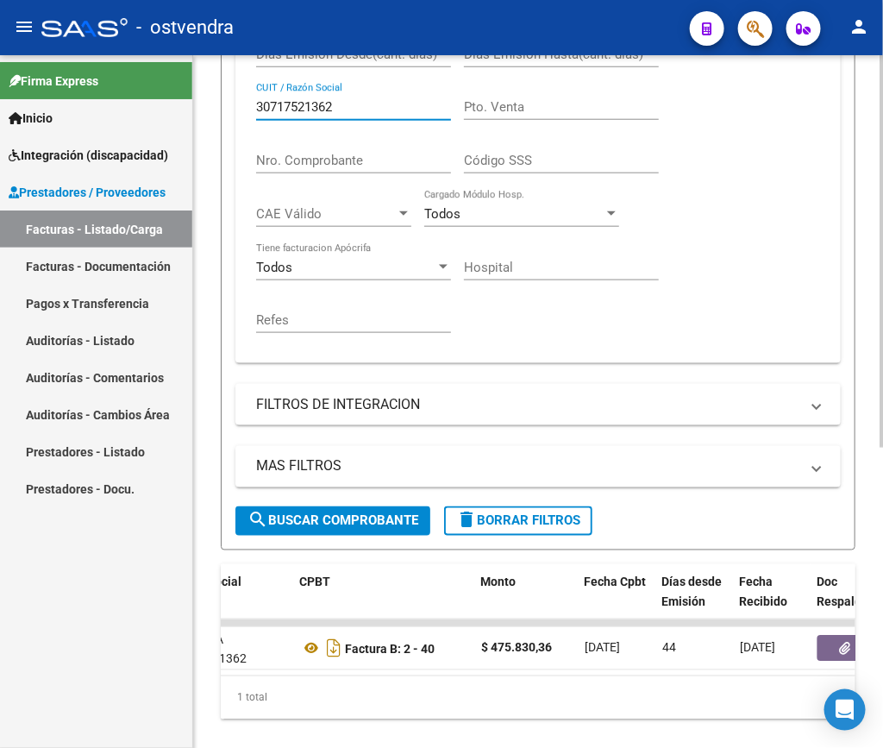
click at [349, 112] on input "30717521362" at bounding box center [353, 107] width 195 height 16
paste input "2227717"
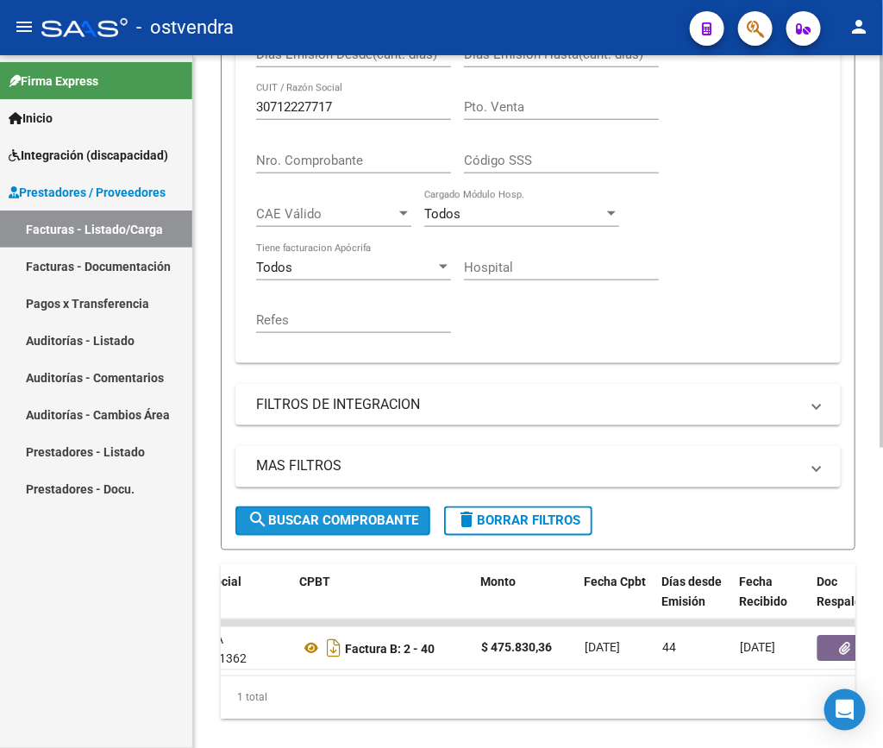
click at [323, 525] on span "search Buscar Comprobante" at bounding box center [332, 521] width 171 height 16
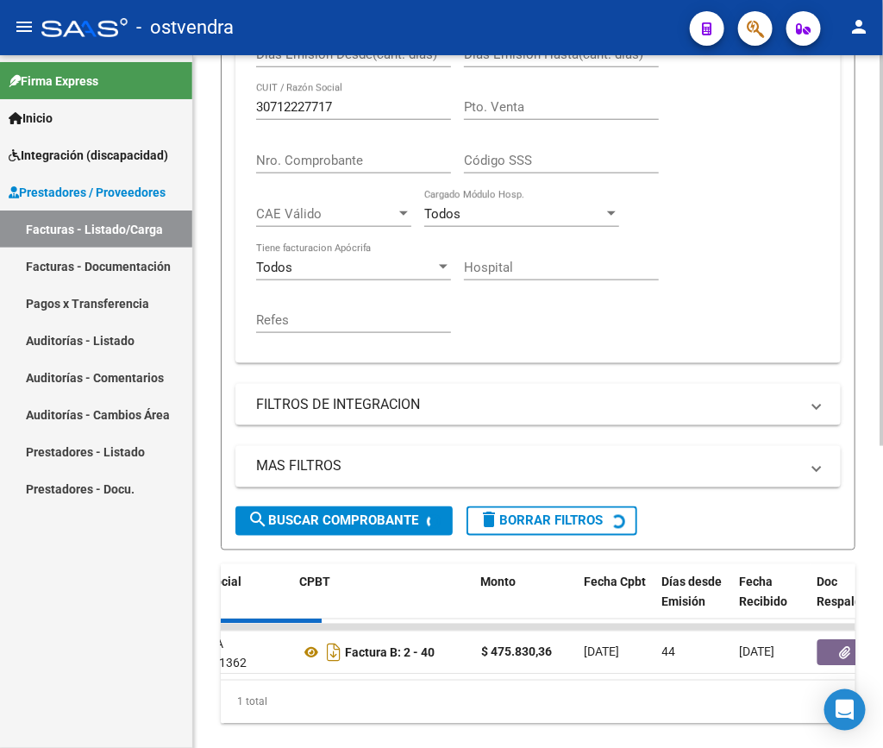
scroll to position [0, 0]
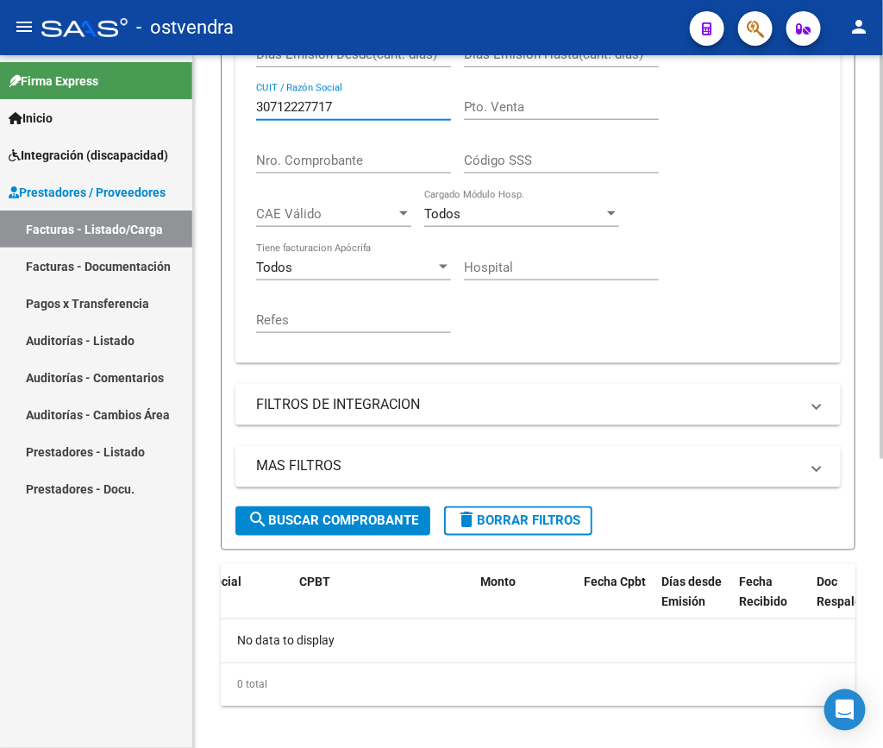
click at [353, 112] on input "30712227717" at bounding box center [353, 107] width 195 height 16
paste input "27235676090"
type input "27235676090"
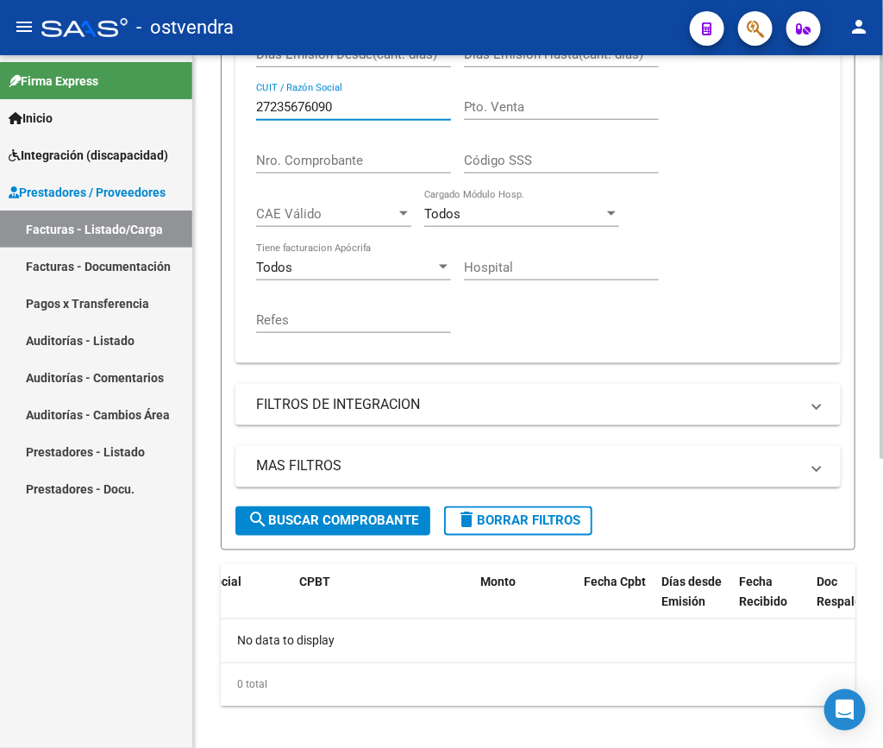
click at [341, 541] on form "Filtros Id Area Area Seleccionar Gerenciador Seleccionar Gerenciador Todos Conf…" at bounding box center [538, 168] width 635 height 763
click at [354, 526] on span "search Buscar Comprobante" at bounding box center [332, 521] width 171 height 16
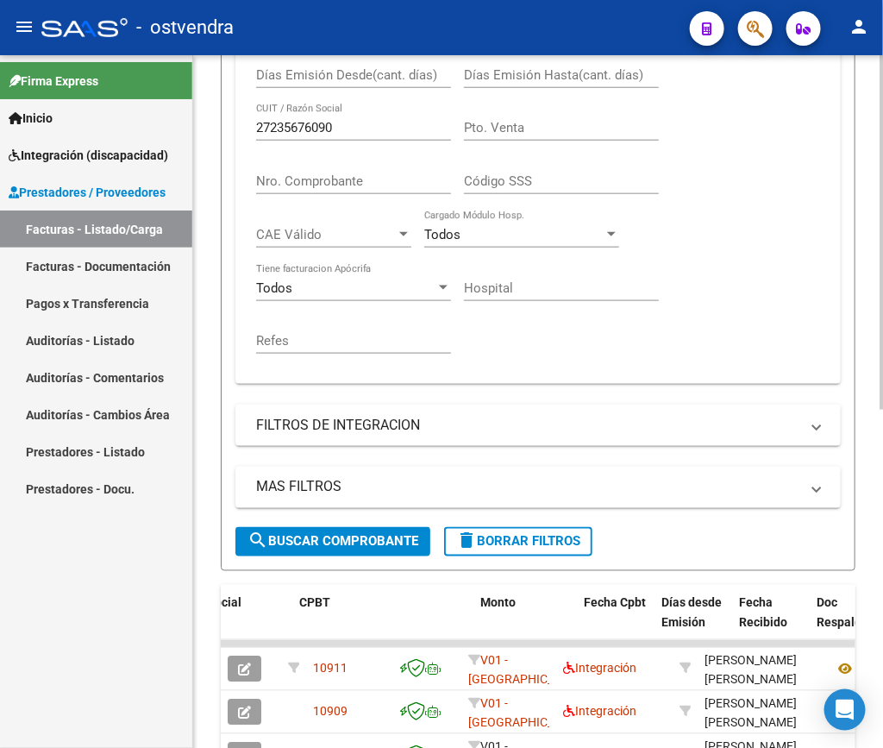
scroll to position [479, 0]
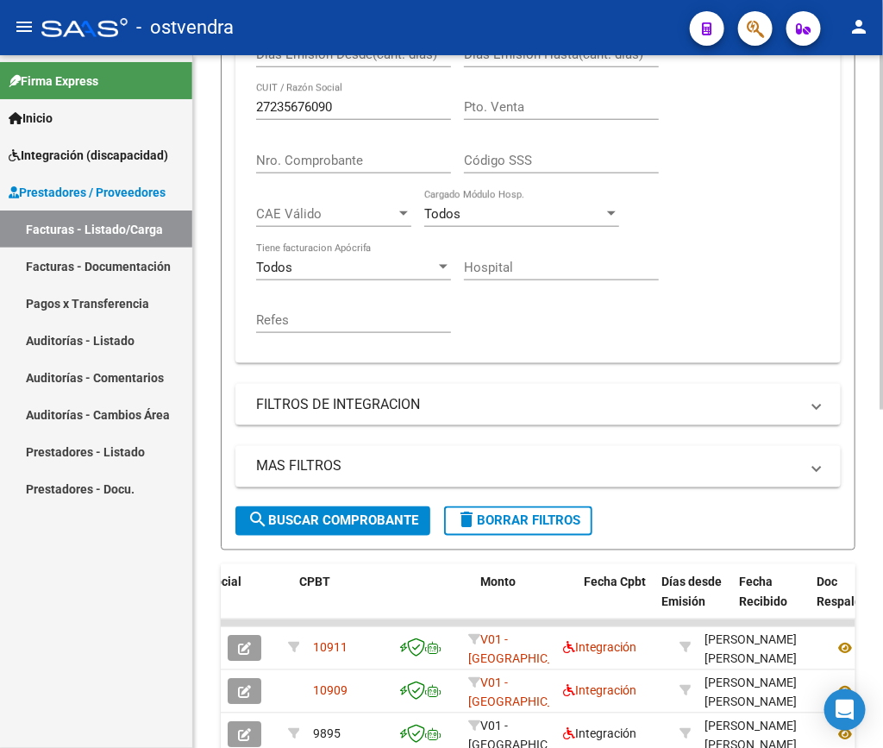
click at [784, 376] on div "Video tutorial PRESTADORES -> Listado de CPBTs Emitidos por Prestadores / Prove…" at bounding box center [538, 240] width 690 height 1327
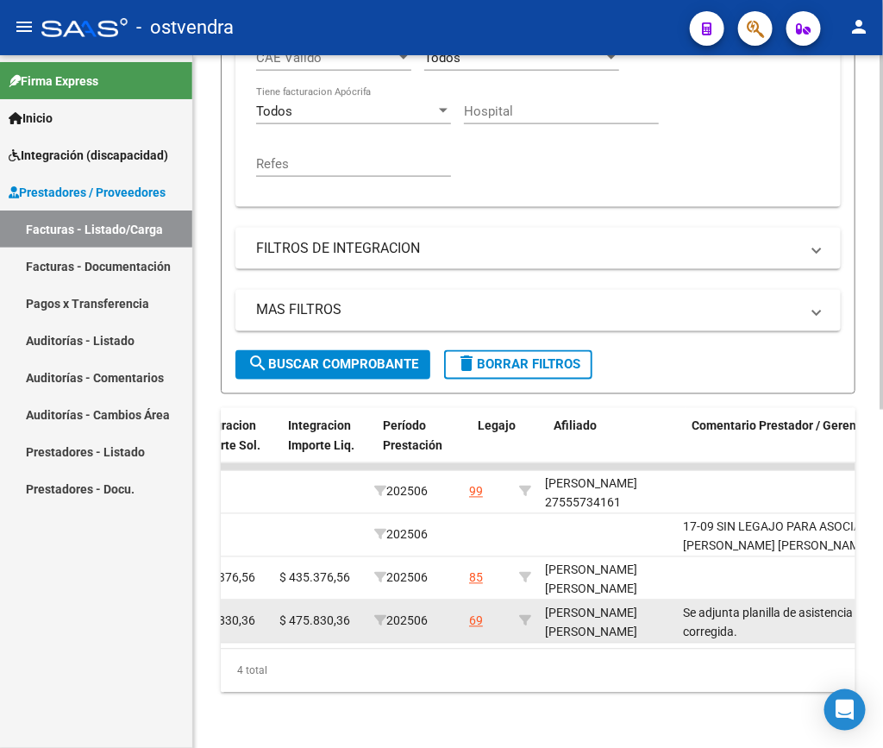
scroll to position [0, 2282]
